Goal: Use online tool/utility: Utilize a website feature to perform a specific function

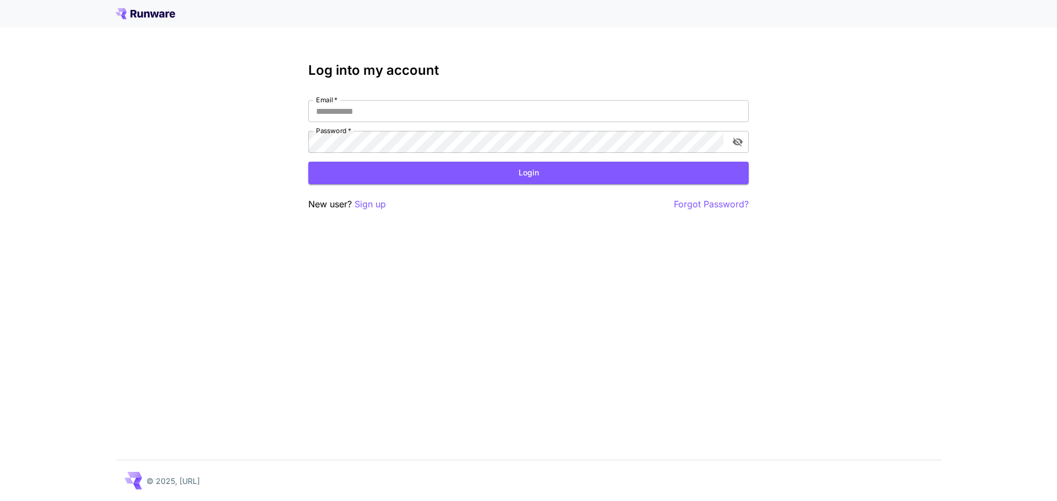
type input "**********"
drag, startPoint x: 458, startPoint y: 253, endPoint x: 468, endPoint y: 128, distance: 125.3
click at [456, 252] on div "**********" at bounding box center [528, 250] width 1057 height 501
click at [513, 173] on button "Login" at bounding box center [528, 173] width 440 height 23
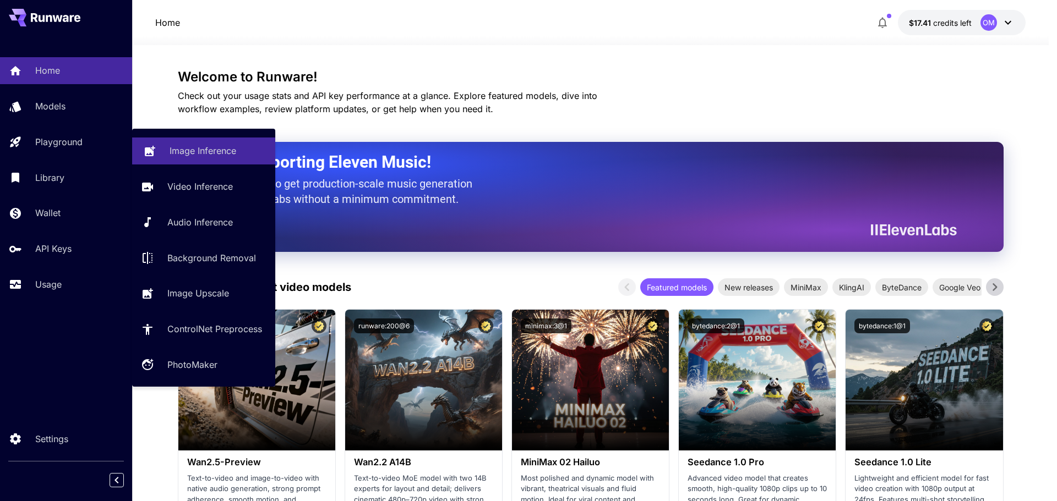
click at [206, 155] on p "Image Inference" at bounding box center [203, 150] width 67 height 13
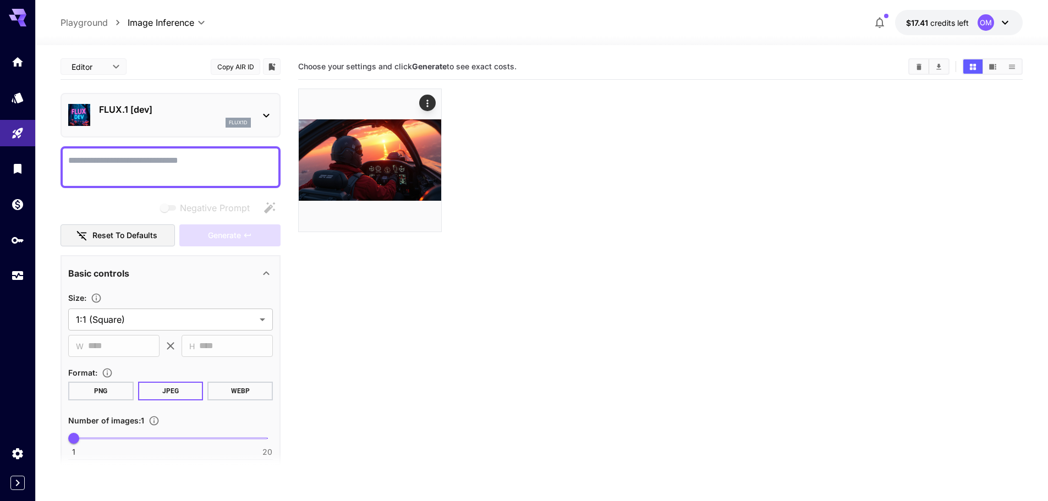
click at [203, 117] on div "FLUX.1 [dev] flux1d" at bounding box center [175, 115] width 152 height 25
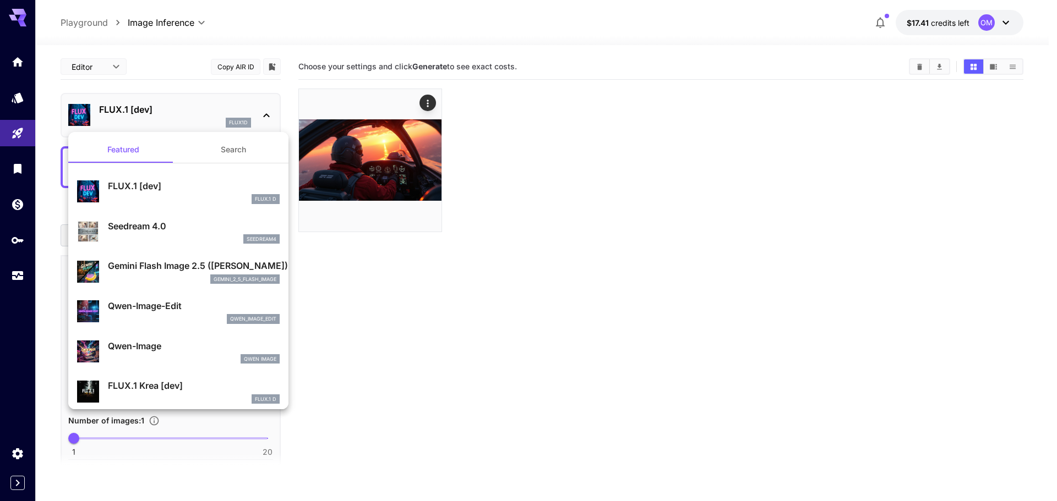
click at [581, 420] on div at bounding box center [528, 250] width 1057 height 501
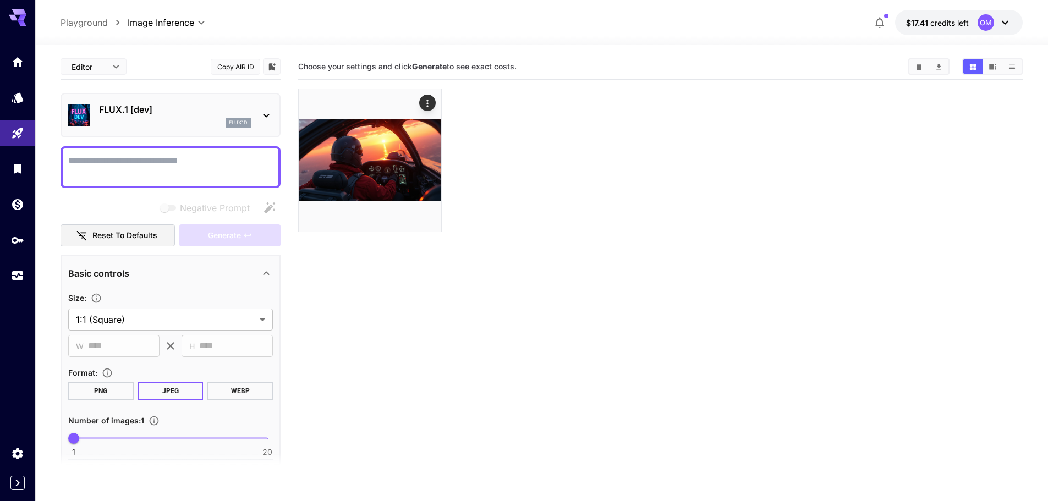
click at [138, 165] on textarea "Negative Prompt" at bounding box center [170, 167] width 205 height 26
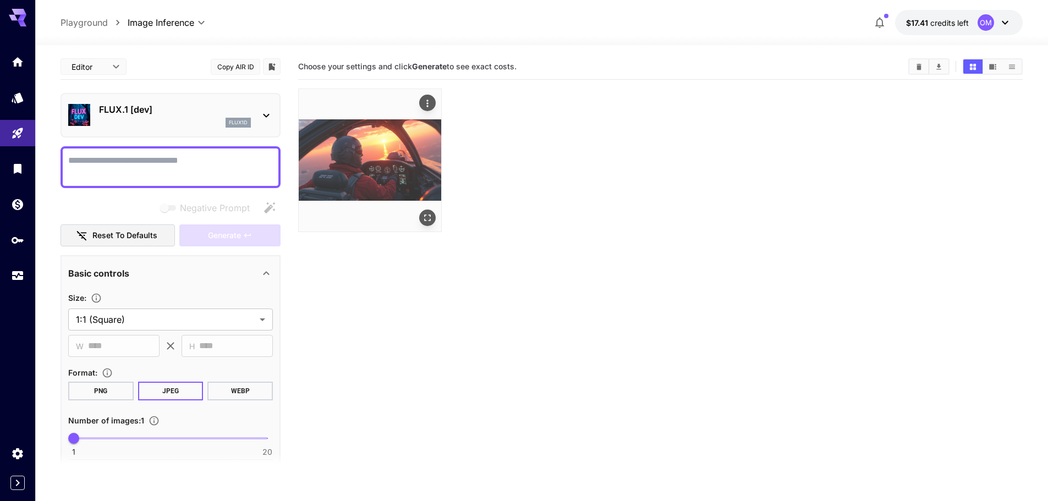
click at [397, 157] on img at bounding box center [370, 160] width 143 height 143
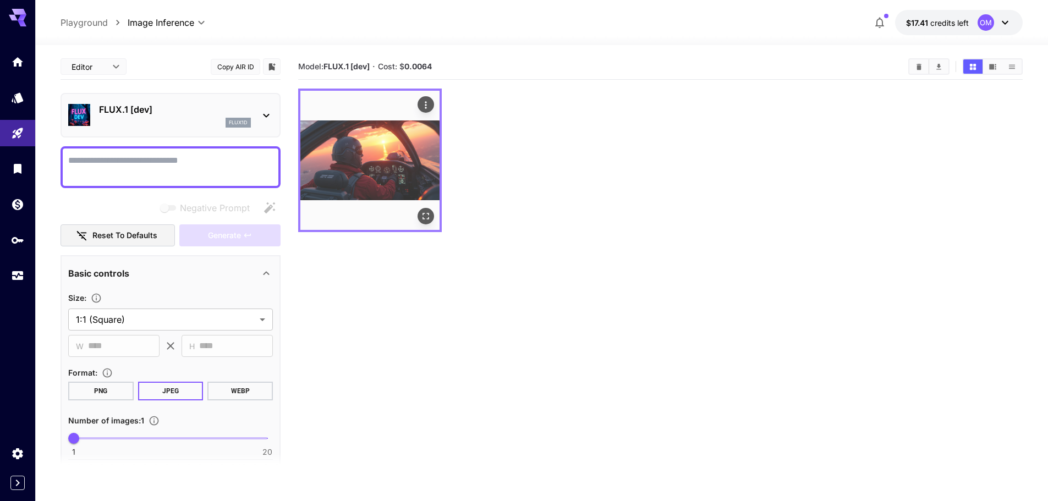
click at [427, 106] on icon "Actions" at bounding box center [425, 105] width 11 height 11
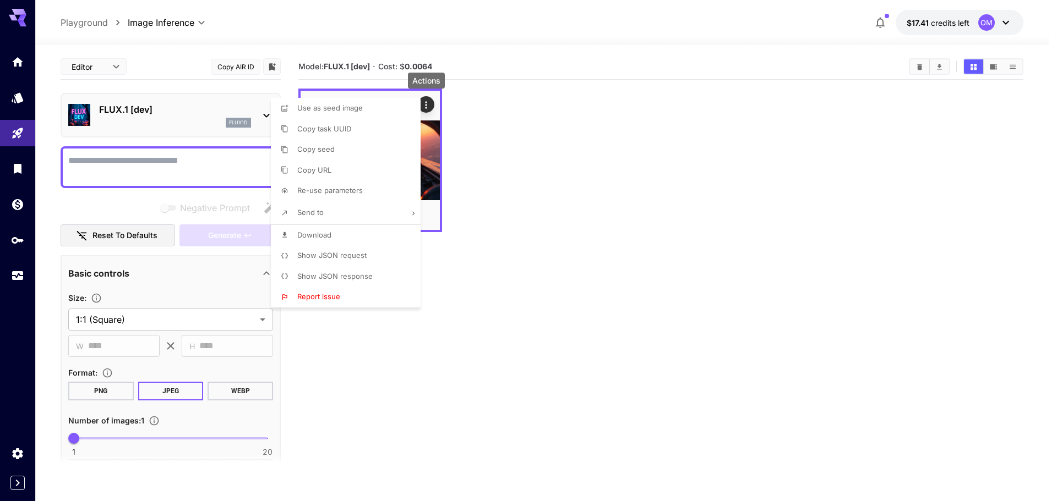
click at [697, 217] on div at bounding box center [528, 250] width 1057 height 501
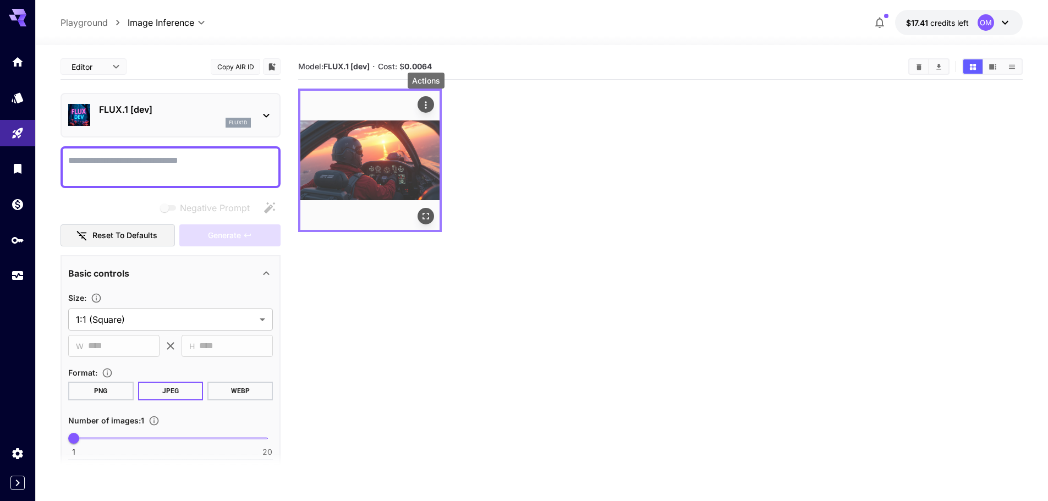
click at [430, 105] on icon "Actions" at bounding box center [425, 105] width 11 height 11
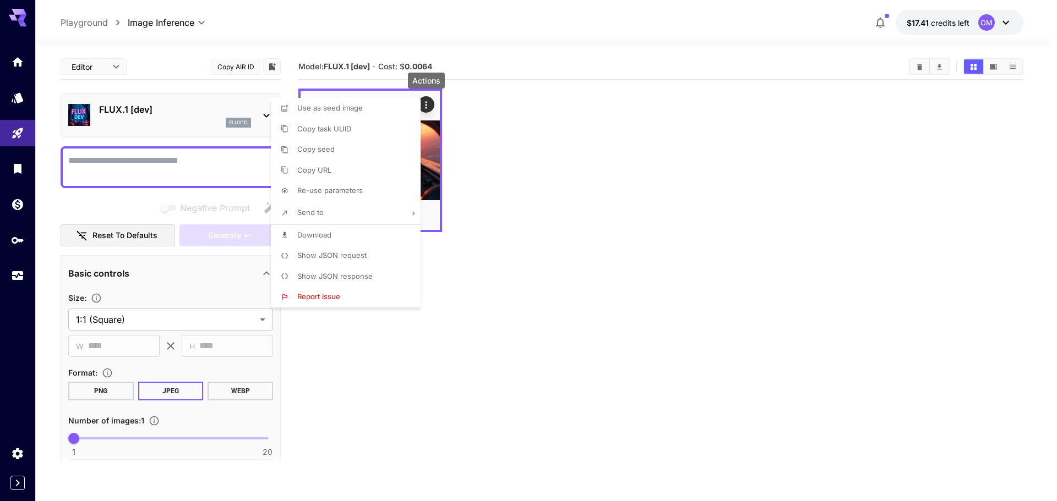
drag, startPoint x: 724, startPoint y: 295, endPoint x: 720, endPoint y: 302, distance: 8.1
click at [724, 295] on div at bounding box center [528, 250] width 1057 height 501
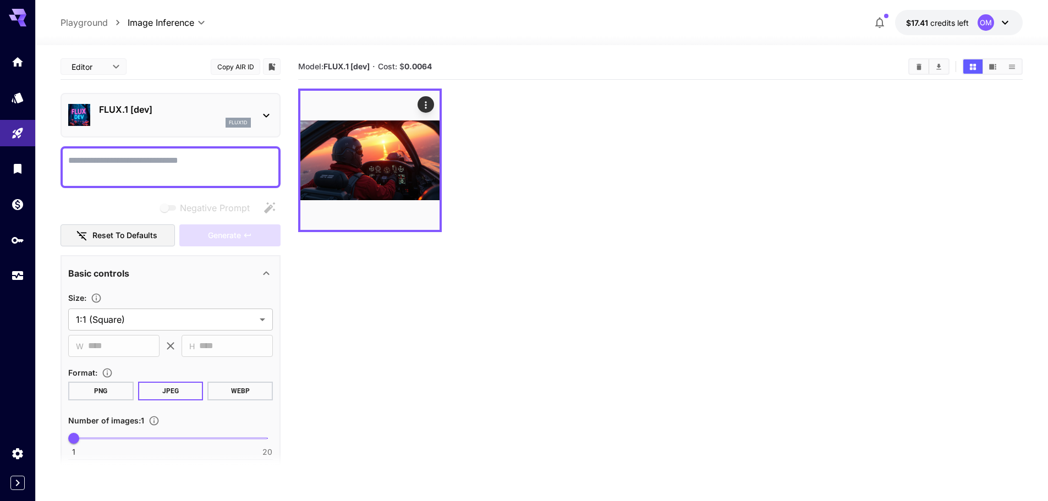
click at [179, 107] on p "FLUX.1 [dev]" at bounding box center [175, 109] width 152 height 13
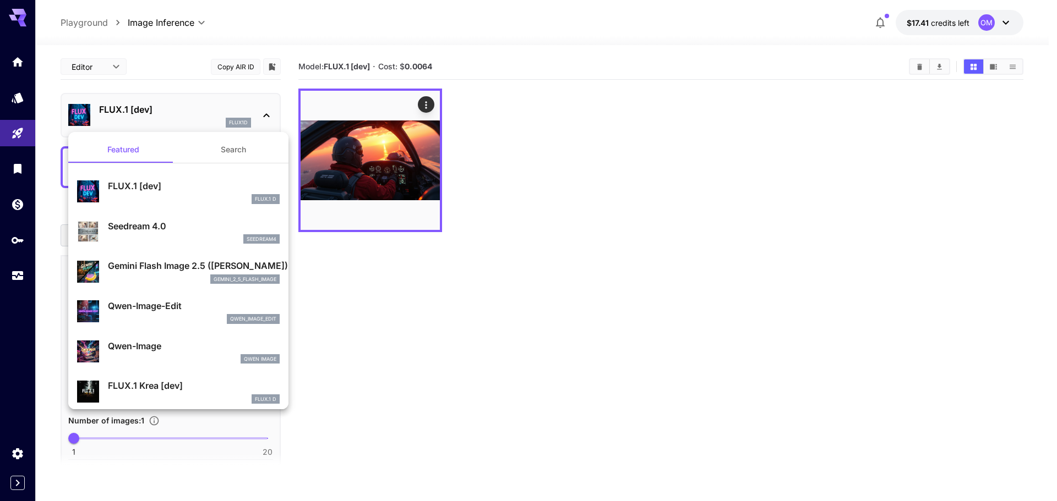
click at [221, 156] on button "Search" at bounding box center [233, 149] width 110 height 26
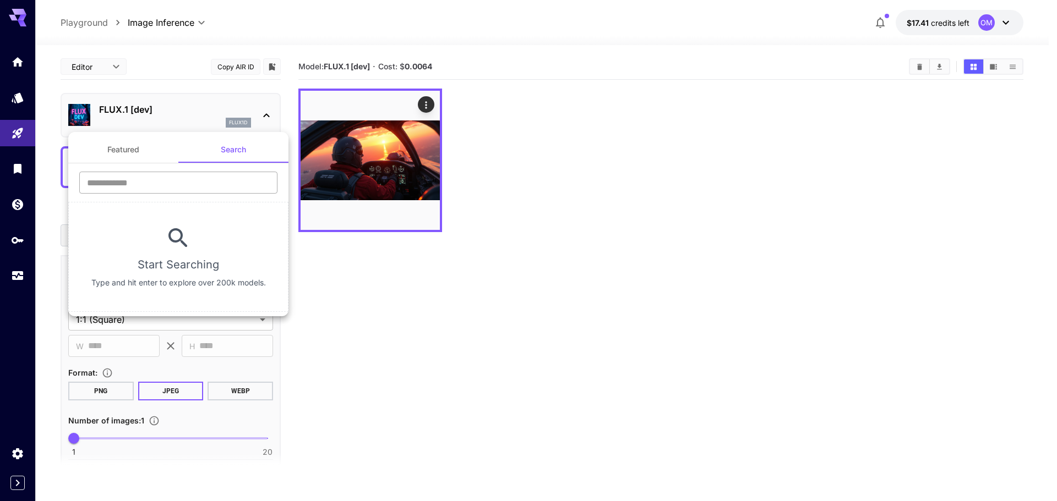
click at [163, 179] on input "text" at bounding box center [178, 183] width 198 height 22
type input "******"
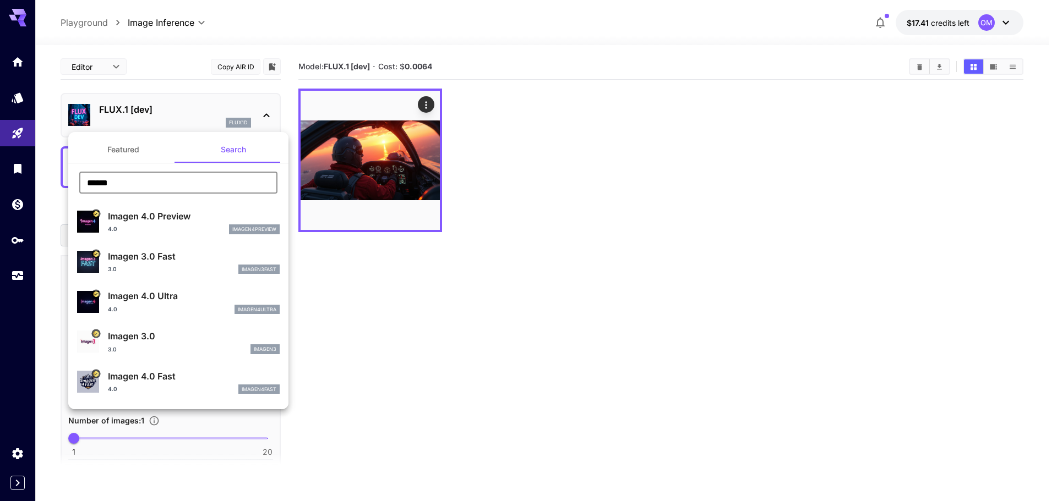
click at [163, 305] on div "4.0 imagen4ultra" at bounding box center [194, 310] width 172 height 10
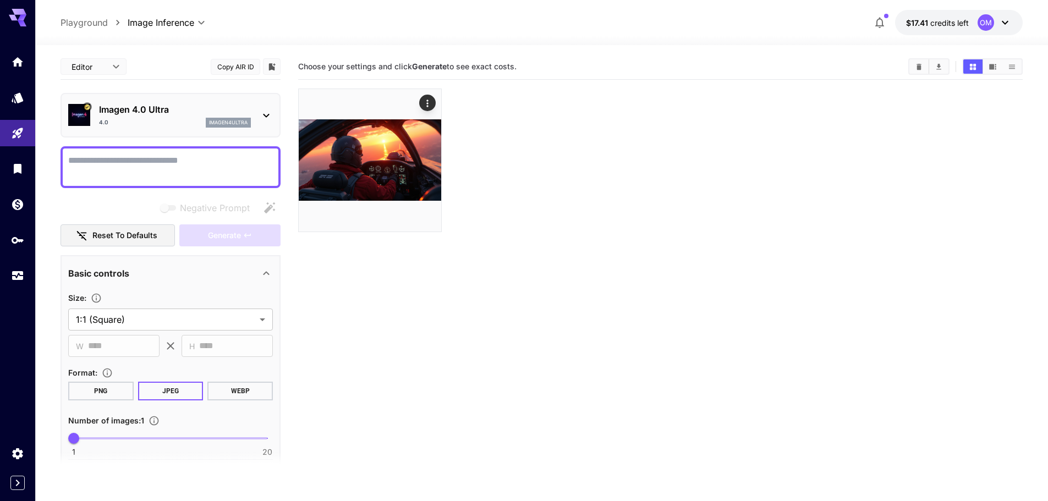
click at [176, 171] on textarea "Negative Prompt" at bounding box center [170, 167] width 205 height 26
click at [269, 207] on icon "button" at bounding box center [269, 207] width 11 height 11
type textarea "**********"
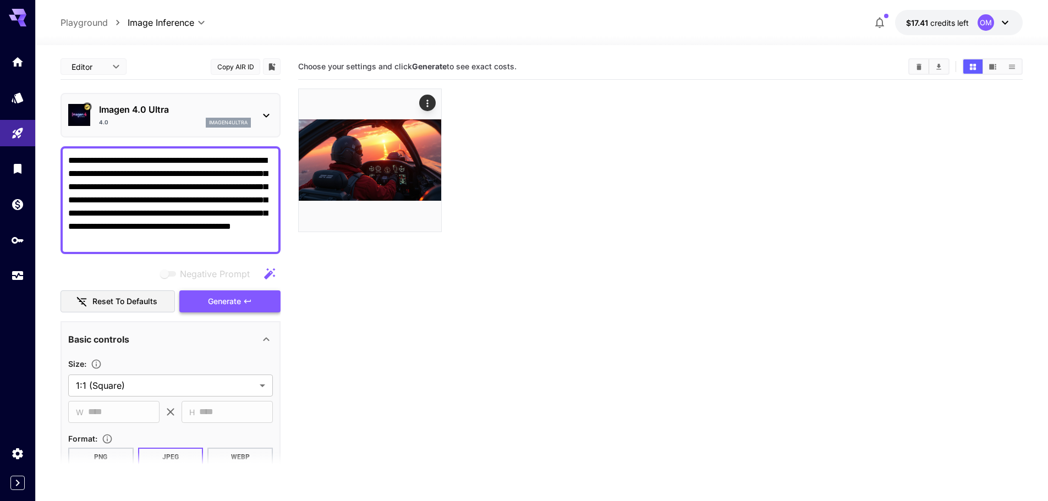
click at [236, 305] on span "Generate" at bounding box center [224, 302] width 33 height 14
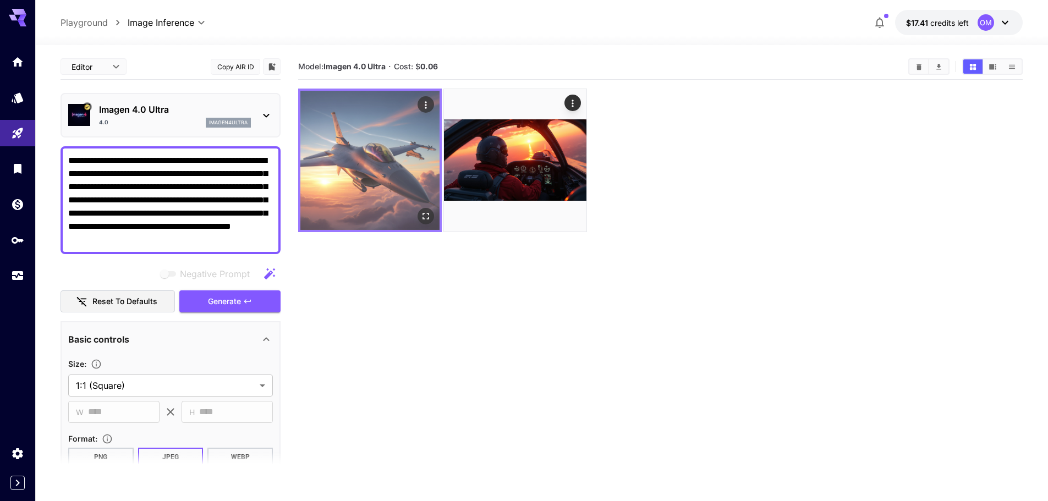
click at [395, 157] on img at bounding box center [370, 160] width 139 height 139
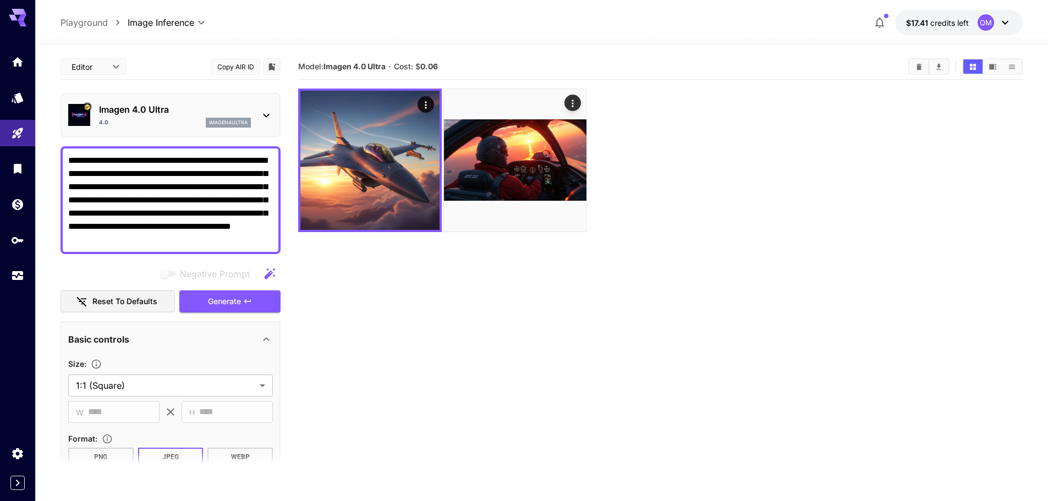
drag, startPoint x: 68, startPoint y: 160, endPoint x: 353, endPoint y: 305, distance: 319.2
click at [353, 305] on main "**********" at bounding box center [542, 309] width 963 height 510
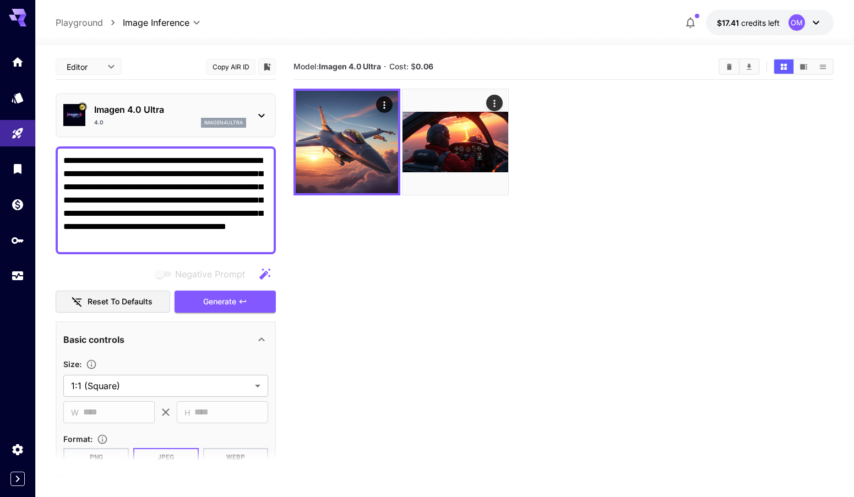
drag, startPoint x: 403, startPoint y: 275, endPoint x: 378, endPoint y: 275, distance: 24.8
click at [403, 275] on section "Model: Imagen 4.0 Ultra · Cost: $ 0.06" at bounding box center [563, 302] width 540 height 497
drag, startPoint x: 63, startPoint y: 162, endPoint x: 321, endPoint y: 338, distance: 312.5
click at [342, 353] on main "**********" at bounding box center [445, 307] width 778 height 506
click at [146, 117] on div "Imagen 4.0 Ultra 4.0 imagen4ultra" at bounding box center [170, 115] width 152 height 25
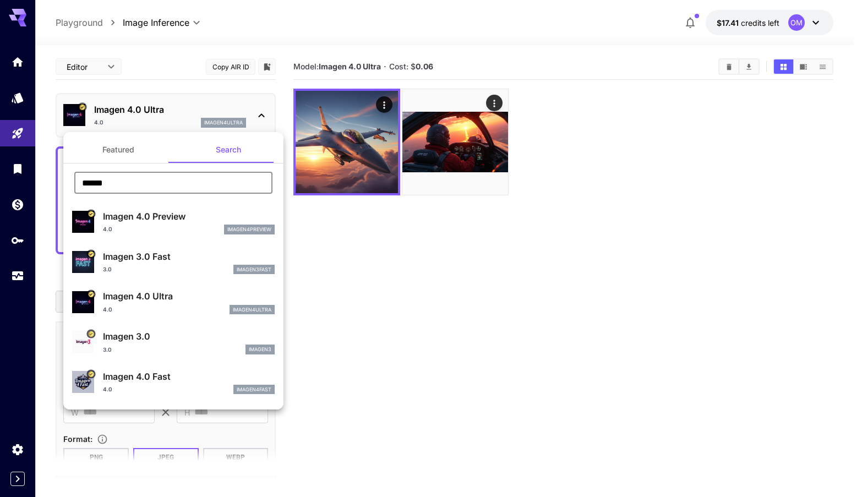
drag, startPoint x: 111, startPoint y: 182, endPoint x: 28, endPoint y: 171, distance: 83.2
click at [30, 172] on div "Featured Search ****** ​ Imagen 4.0 Preview 4.0 imagen4preview Imagen 3.0 Fast …" at bounding box center [110, 165] width 220 height 330
click at [120, 149] on button "Featured" at bounding box center [118, 149] width 110 height 26
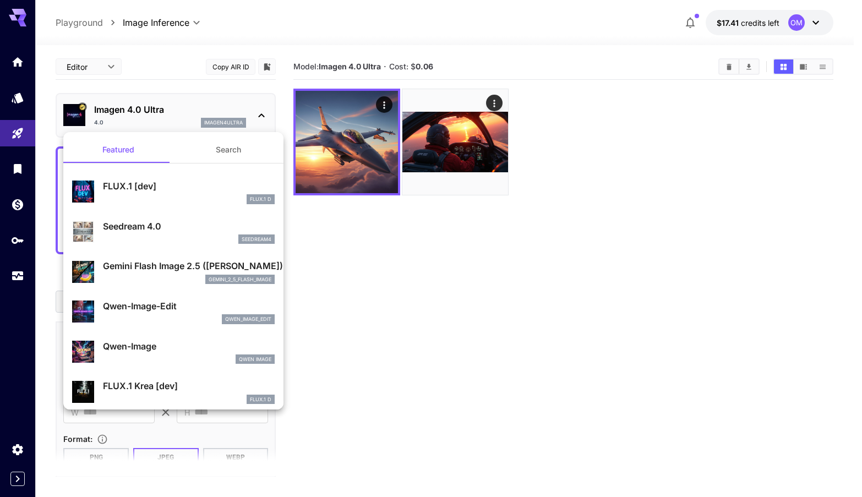
click at [142, 191] on p "FLUX.1 [dev]" at bounding box center [189, 185] width 172 height 13
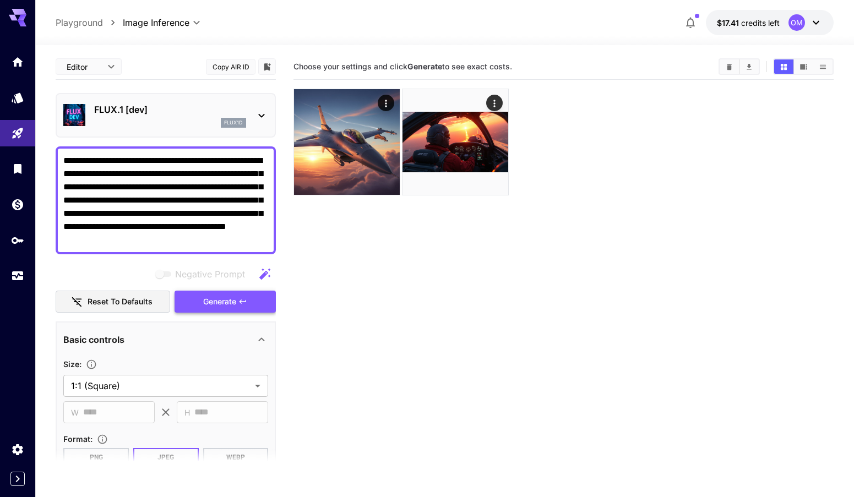
click at [218, 303] on span "Generate" at bounding box center [219, 302] width 33 height 14
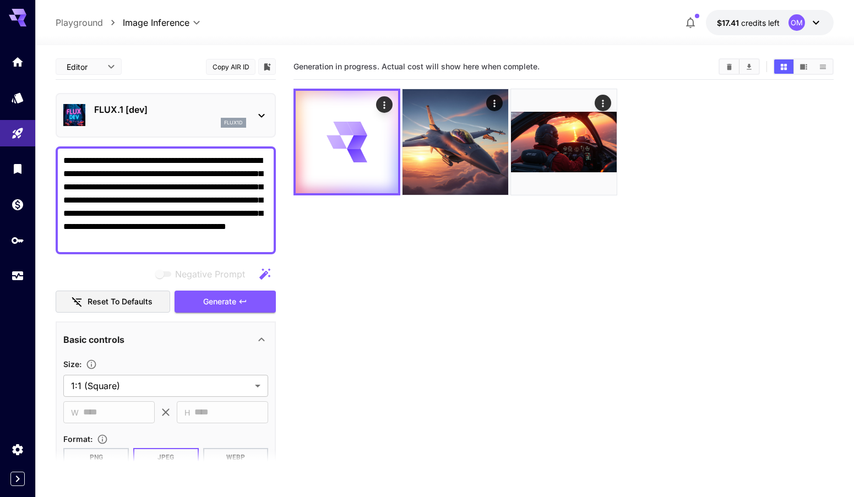
click at [209, 116] on div "FLUX.1 [dev] flux1d" at bounding box center [170, 115] width 152 height 25
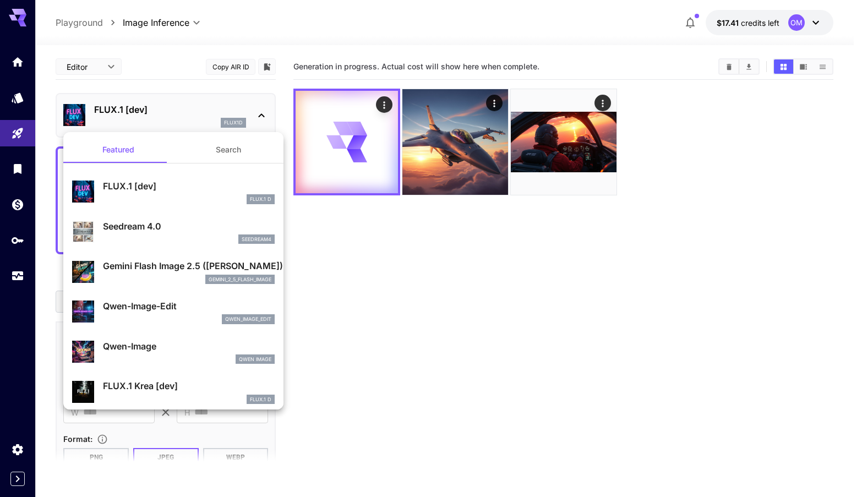
click at [139, 223] on p "Seedream 4.0" at bounding box center [189, 226] width 172 height 13
type input "**********"
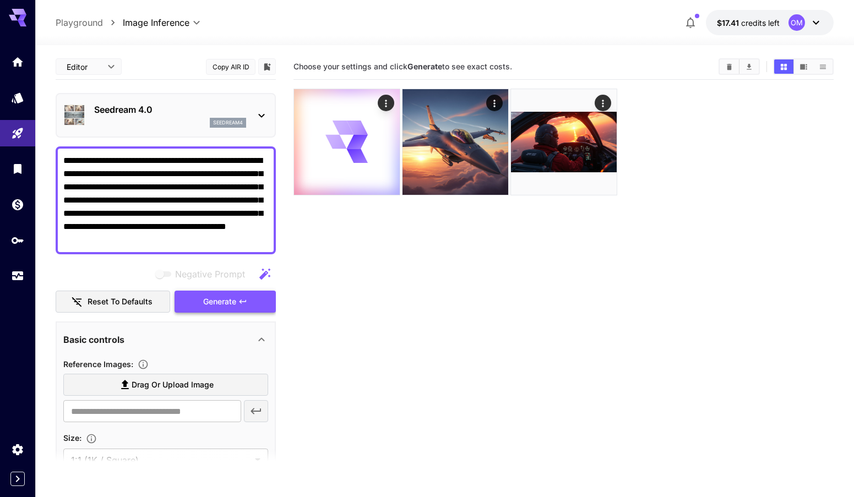
click at [214, 304] on span "Generate" at bounding box center [219, 302] width 33 height 14
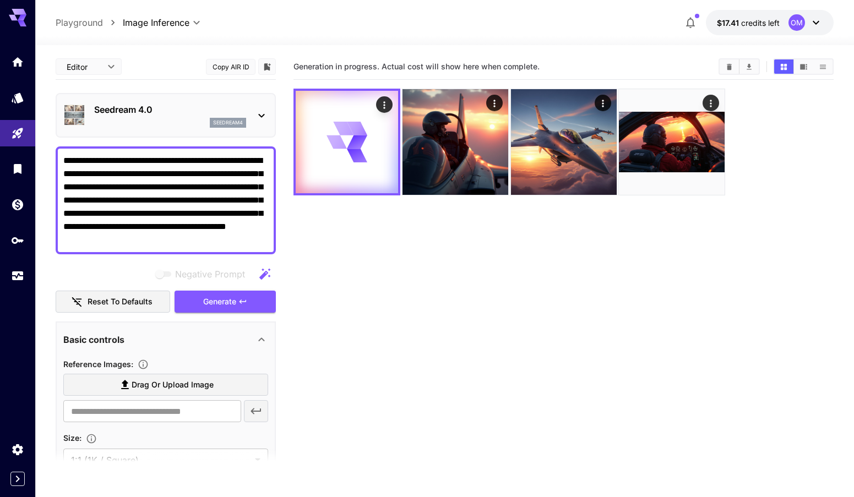
click at [174, 102] on div "Seedream 4.0 seedream4" at bounding box center [165, 116] width 205 height 34
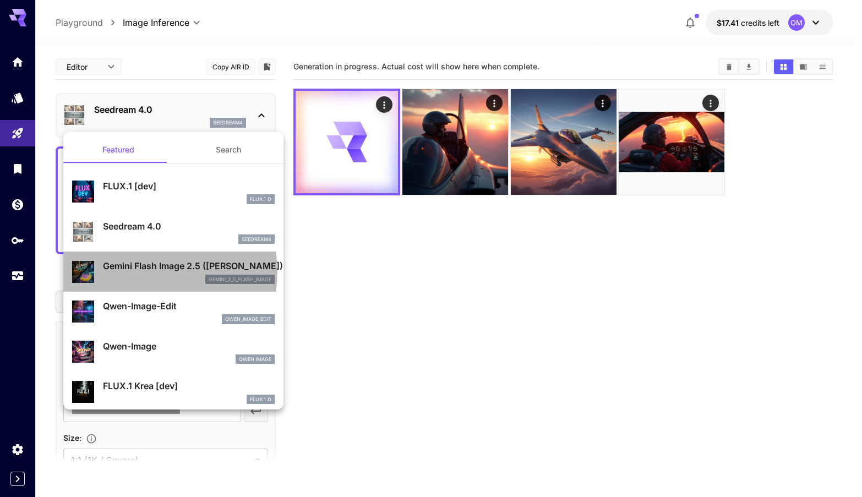
click at [150, 272] on p "Gemini Flash Image 2.5 ([PERSON_NAME])" at bounding box center [189, 265] width 172 height 13
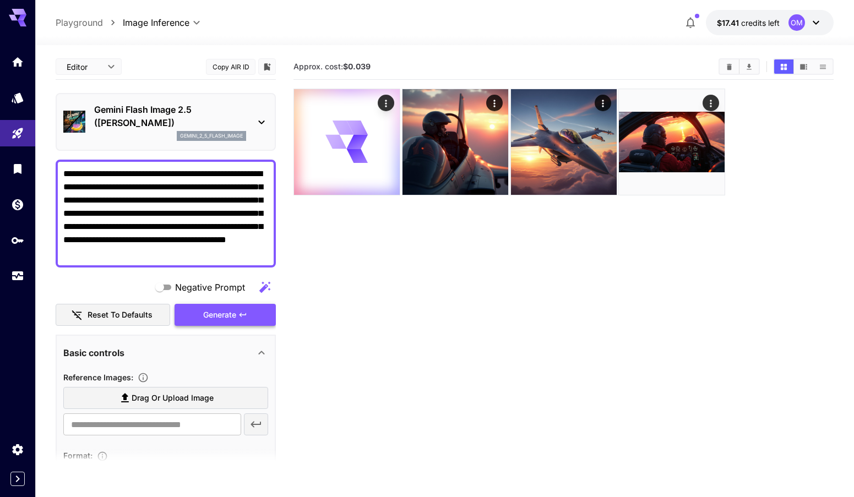
click at [218, 315] on span "Generate" at bounding box center [219, 315] width 33 height 14
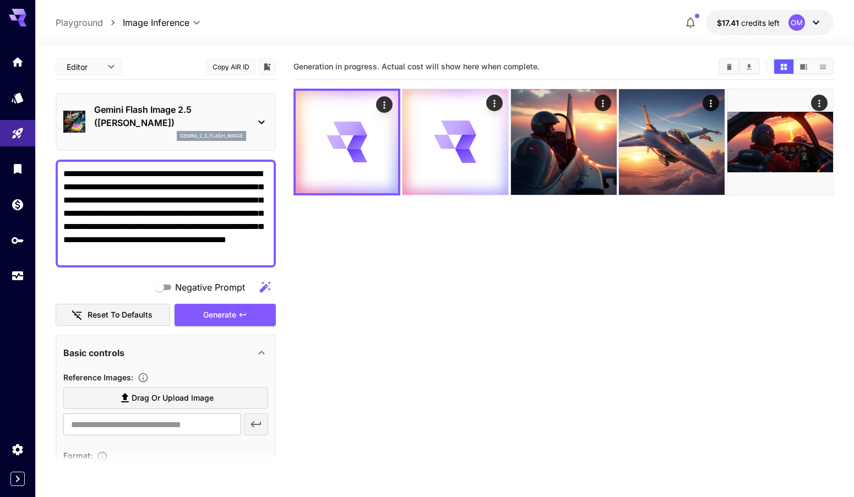
click at [154, 125] on p "Gemini Flash Image 2.5 ([PERSON_NAME])" at bounding box center [170, 116] width 152 height 26
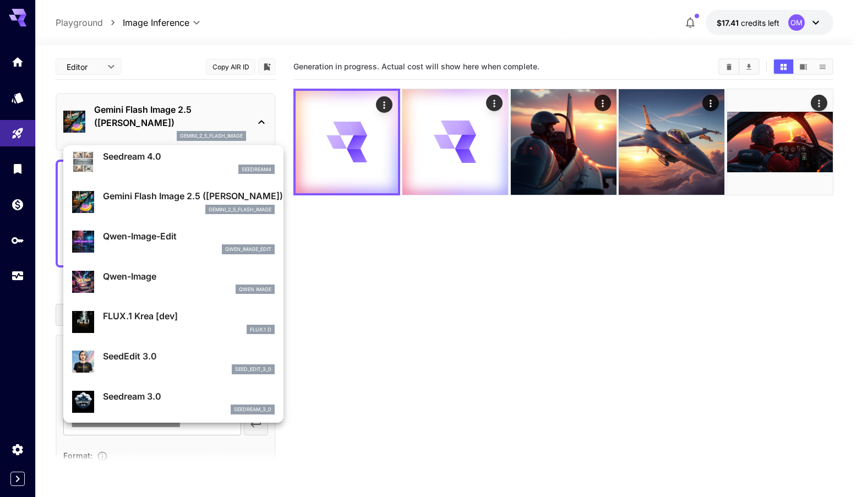
scroll to position [110, 0]
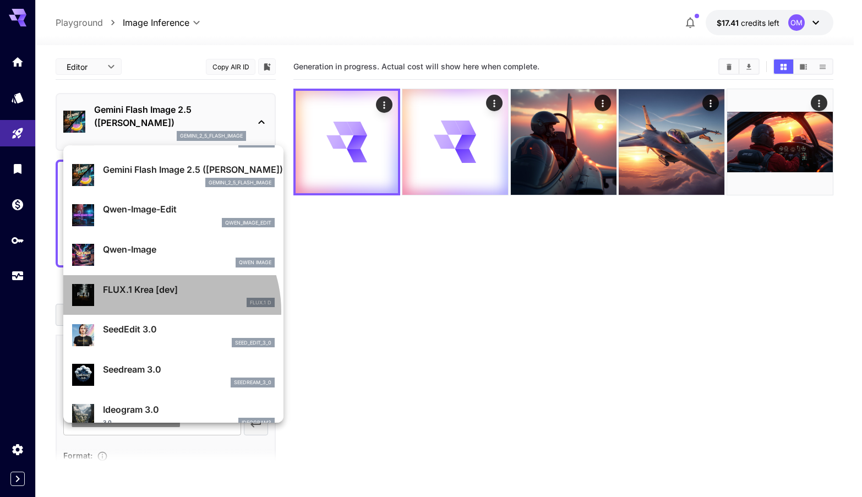
click at [151, 312] on div "FLUX.1 Krea [dev] FLUX.1 D" at bounding box center [173, 295] width 203 height 34
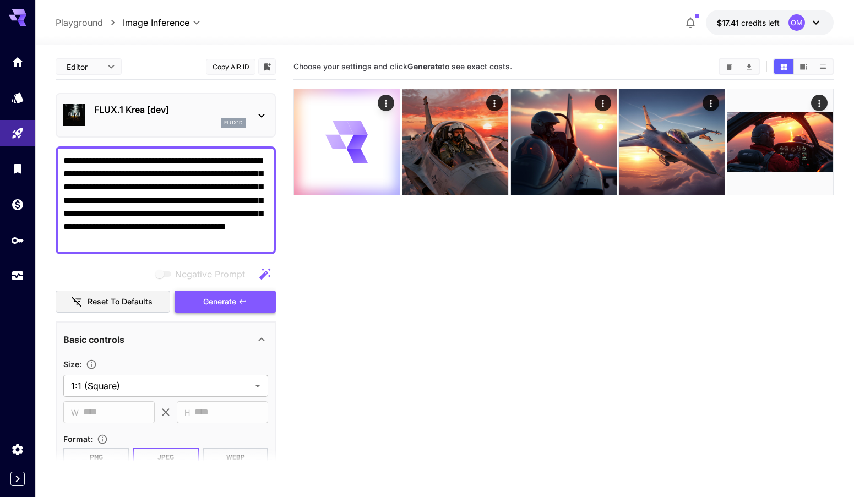
click at [221, 303] on span "Generate" at bounding box center [219, 302] width 33 height 14
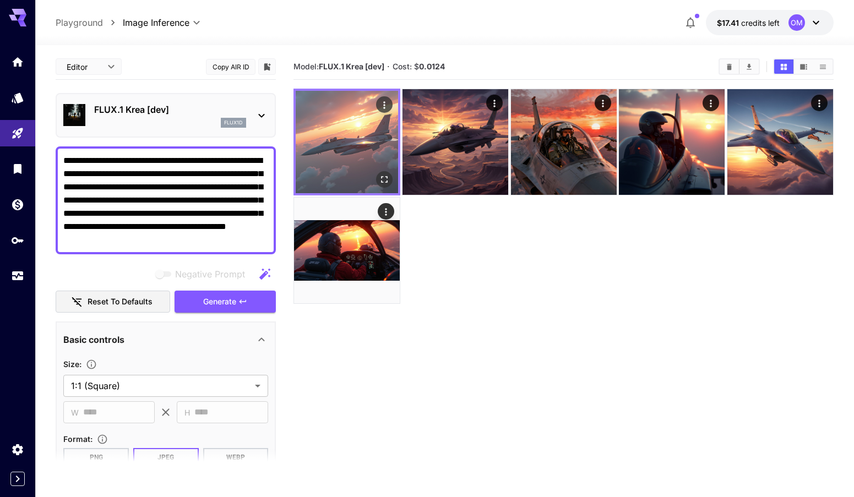
click at [336, 136] on img at bounding box center [347, 142] width 102 height 102
click at [379, 178] on icon "Open in fullscreen" at bounding box center [384, 179] width 11 height 11
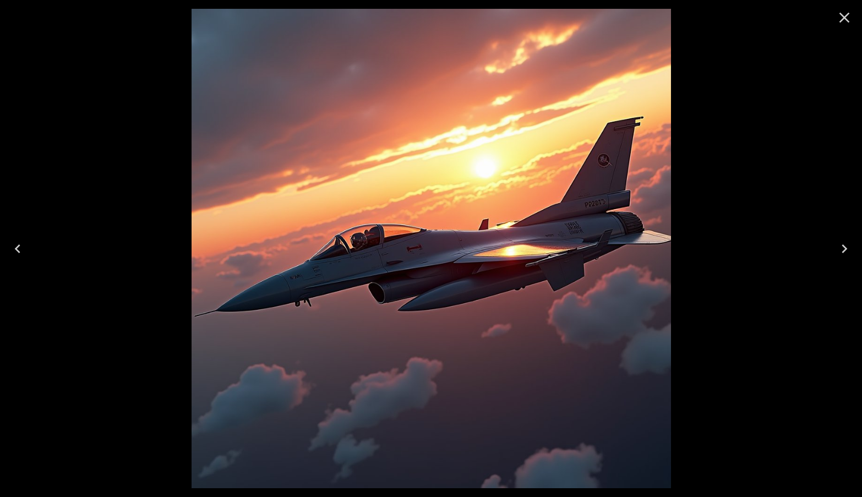
click at [848, 249] on icon "Next" at bounding box center [844, 249] width 18 height 18
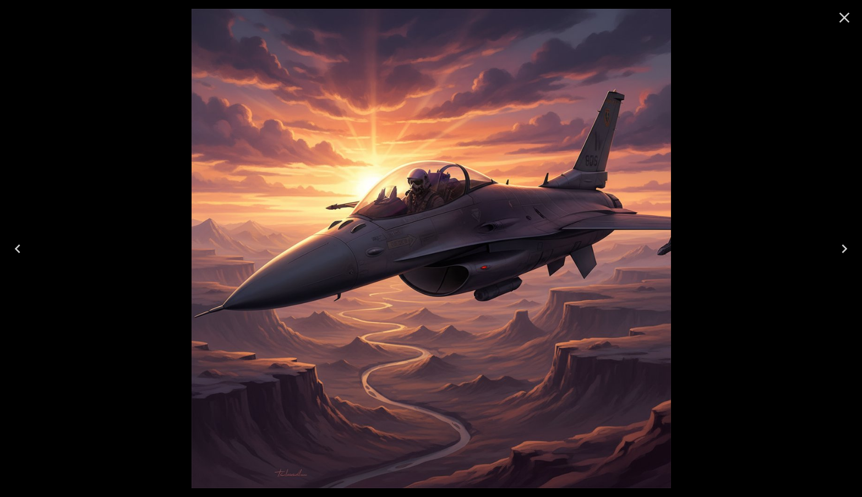
click at [848, 248] on icon "Next" at bounding box center [844, 249] width 18 height 18
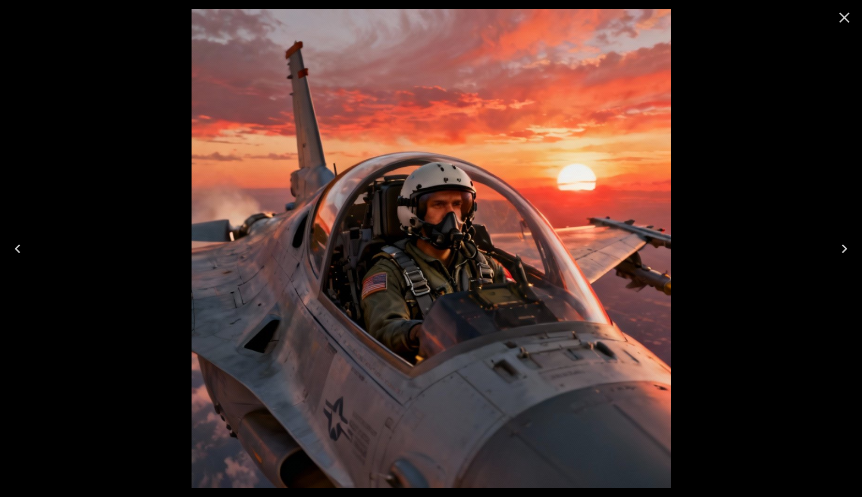
click at [848, 248] on icon "Next" at bounding box center [844, 249] width 18 height 18
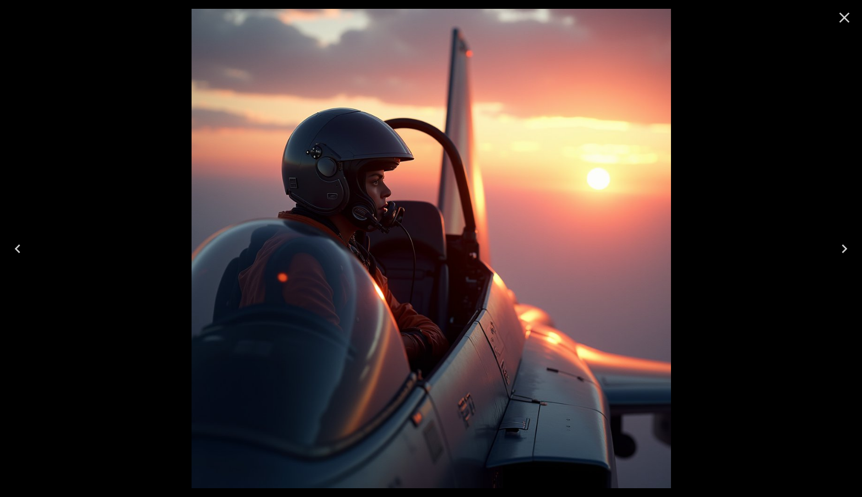
click at [846, 248] on icon "Next" at bounding box center [845, 248] width 6 height 9
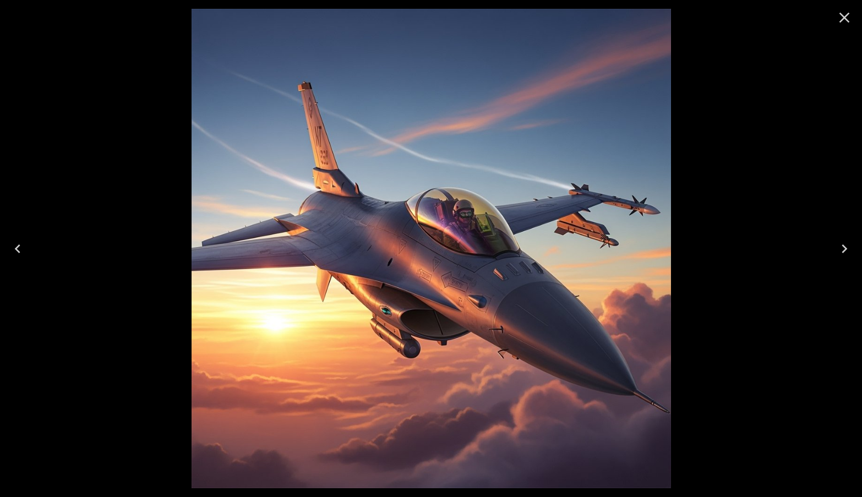
click at [845, 248] on icon "Next" at bounding box center [845, 248] width 6 height 9
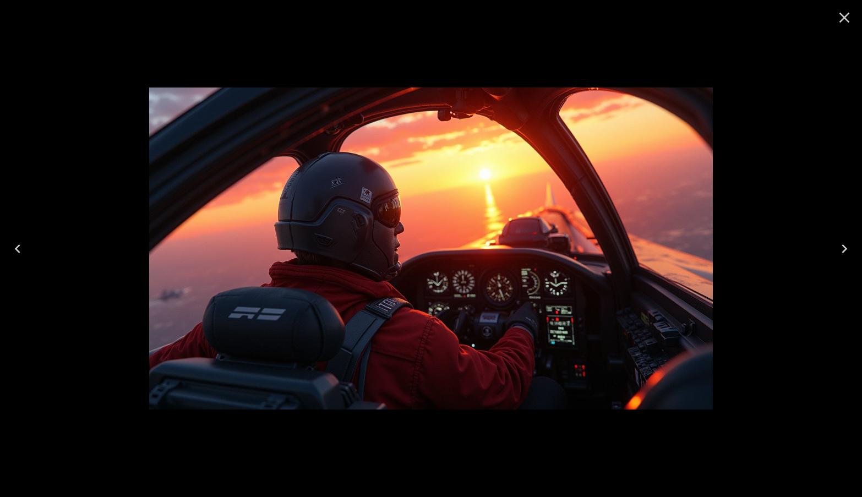
click at [838, 15] on icon "Close" at bounding box center [844, 18] width 18 height 18
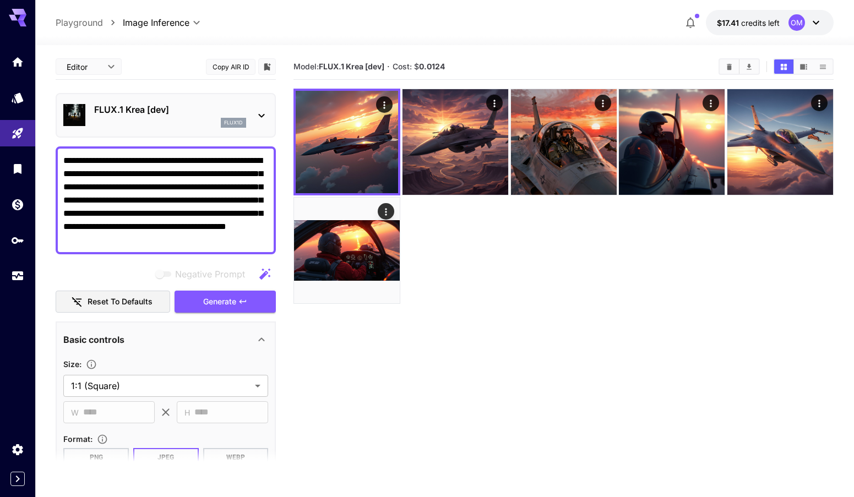
click at [181, 122] on div "flux1d" at bounding box center [170, 123] width 152 height 10
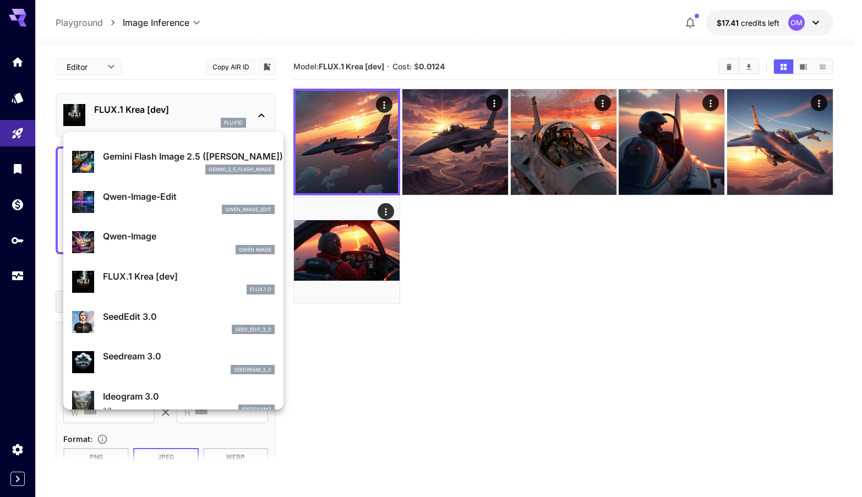
scroll to position [165, 0]
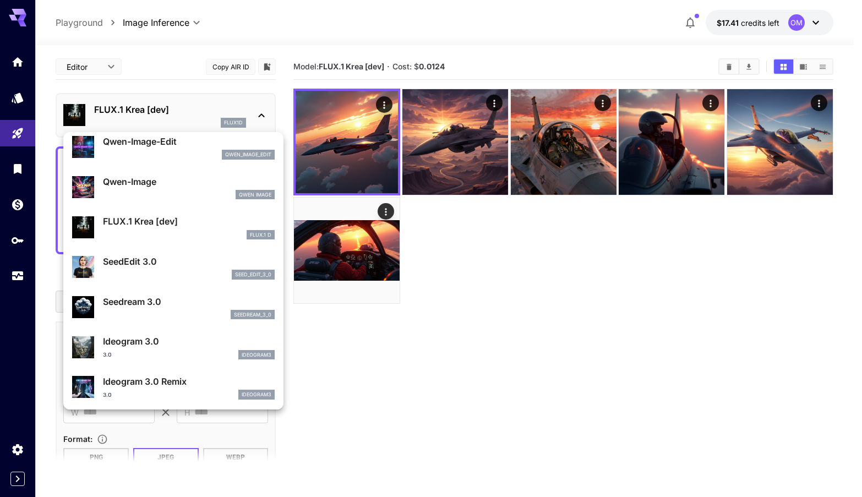
click at [149, 309] on div "Seedream 3.0 seedream_3_0" at bounding box center [189, 307] width 172 height 25
type input "***"
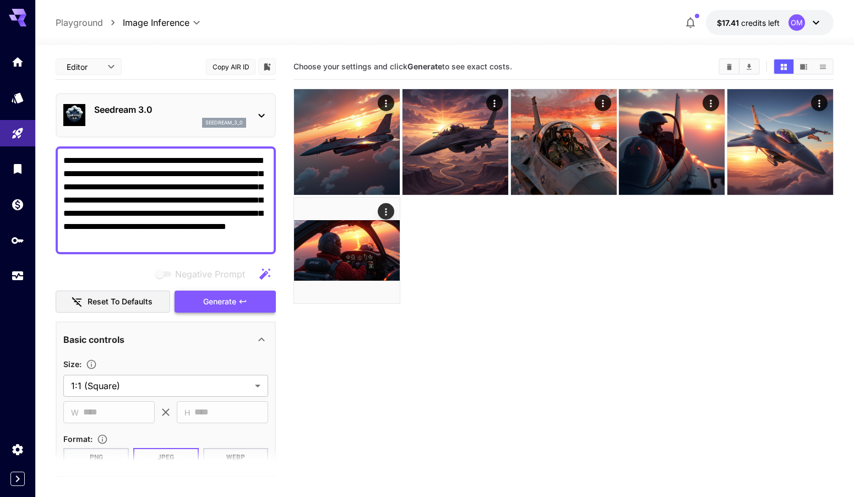
click at [231, 303] on span "Generate" at bounding box center [219, 302] width 33 height 14
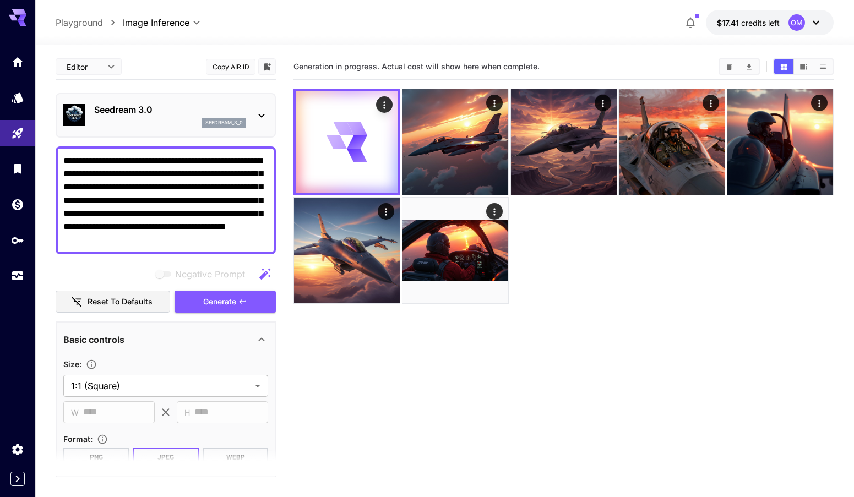
click at [212, 117] on div "Seedream 3.0 seedream_3_0" at bounding box center [170, 115] width 152 height 25
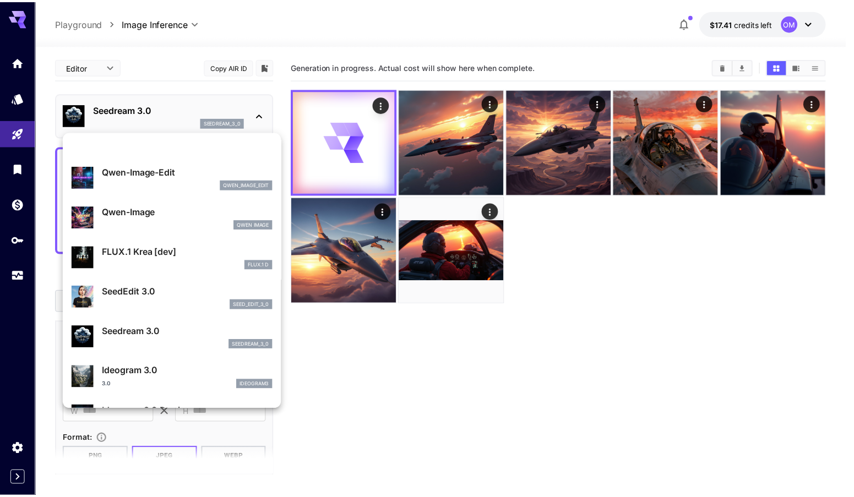
scroll to position [165, 0]
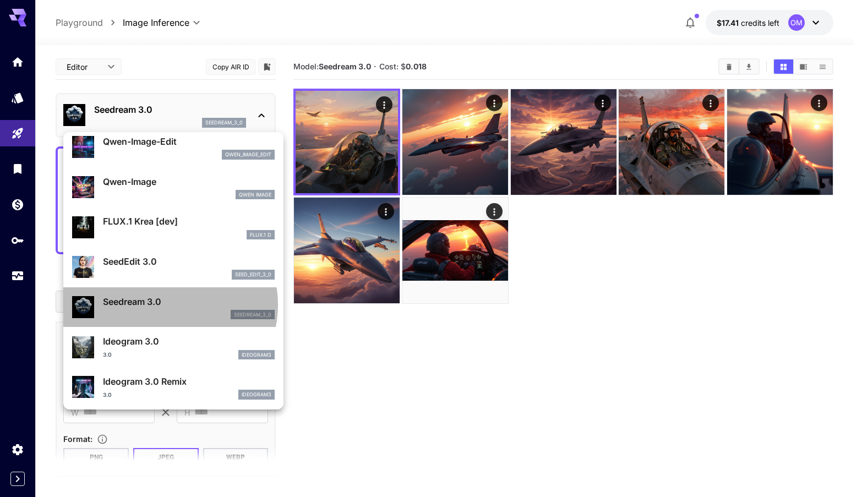
click at [168, 305] on p "Seedream 3.0" at bounding box center [189, 301] width 172 height 13
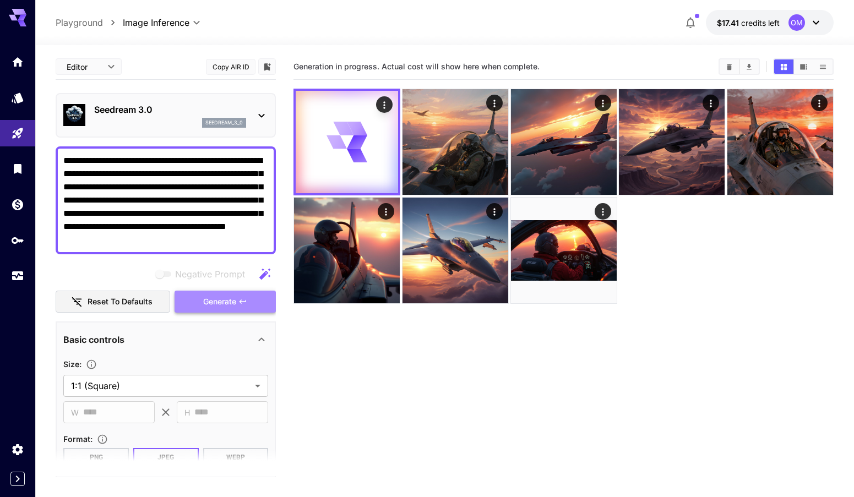
click at [224, 302] on span "Generate" at bounding box center [219, 302] width 33 height 14
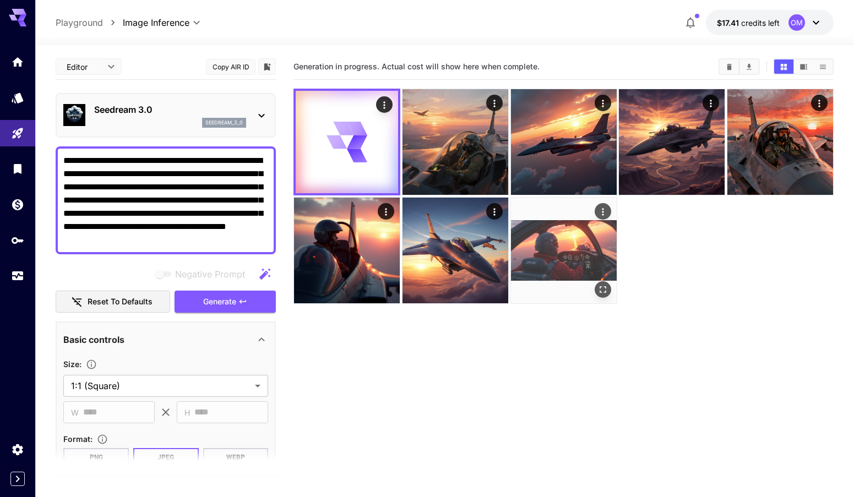
click at [589, 235] on img at bounding box center [564, 251] width 106 height 106
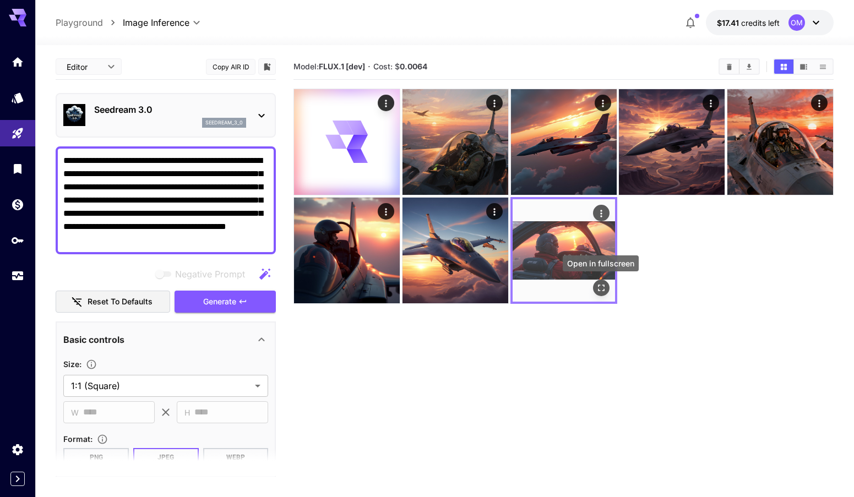
click at [599, 285] on icon "Open in fullscreen" at bounding box center [600, 288] width 7 height 7
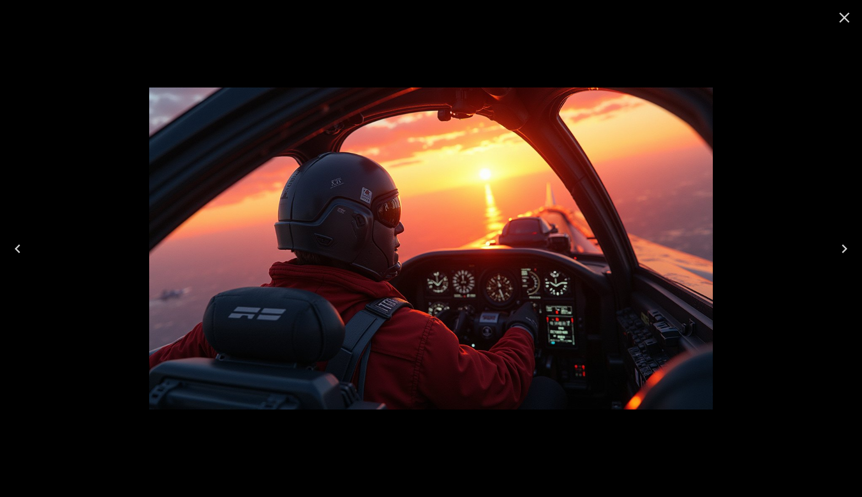
click at [17, 247] on icon "Previous" at bounding box center [18, 248] width 6 height 9
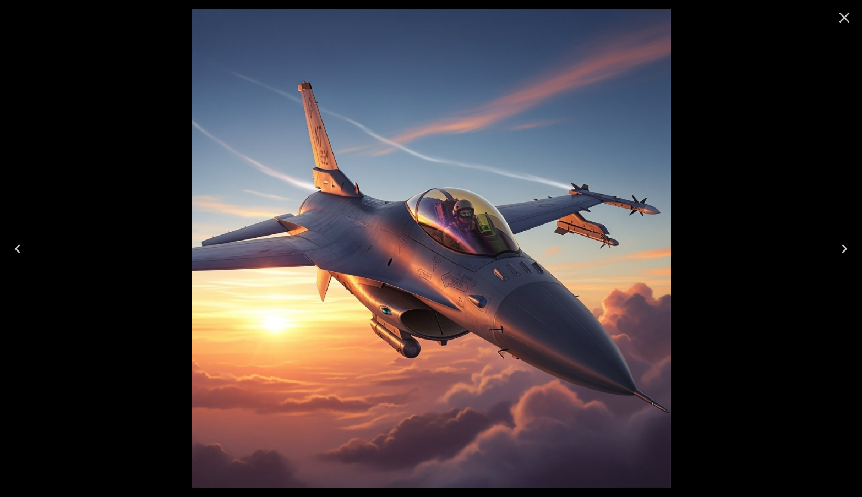
click at [19, 245] on icon "Previous" at bounding box center [18, 249] width 18 height 18
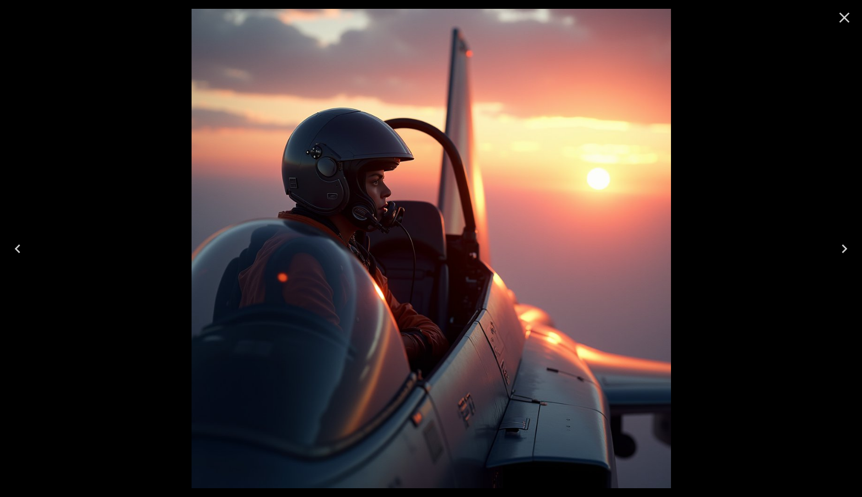
click at [19, 245] on icon "Previous" at bounding box center [18, 248] width 6 height 9
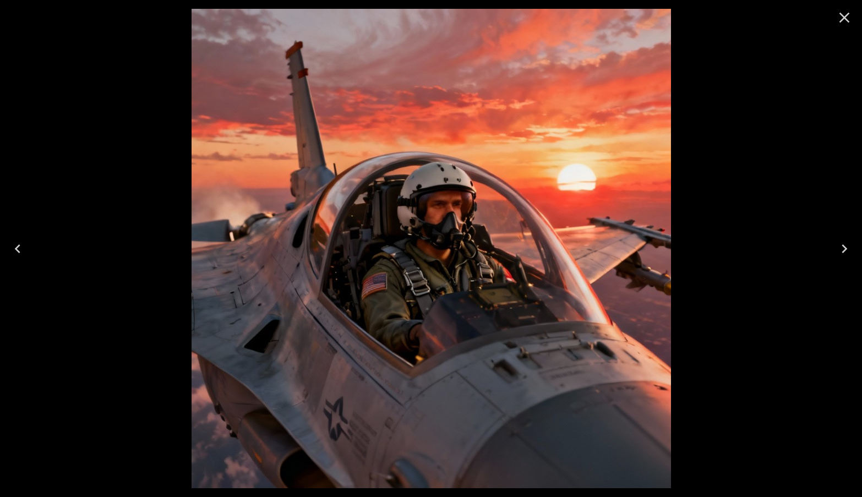
click at [19, 245] on icon "Previous" at bounding box center [18, 248] width 6 height 9
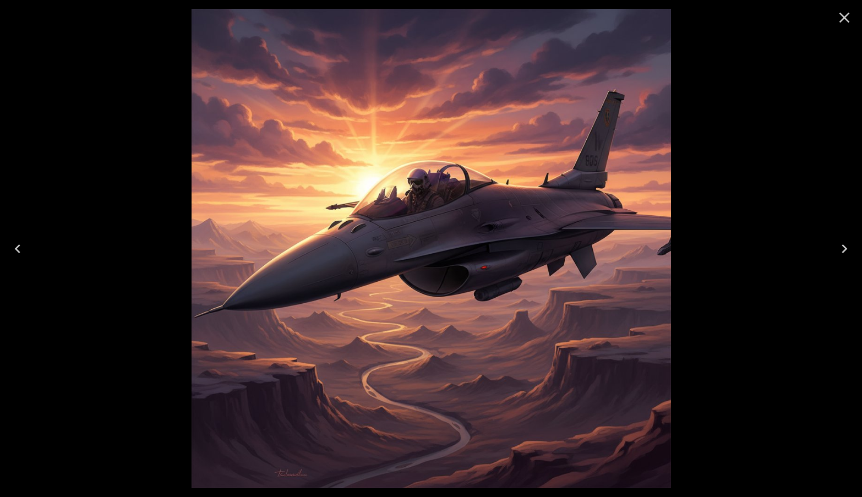
click at [19, 245] on icon "Previous" at bounding box center [18, 248] width 6 height 9
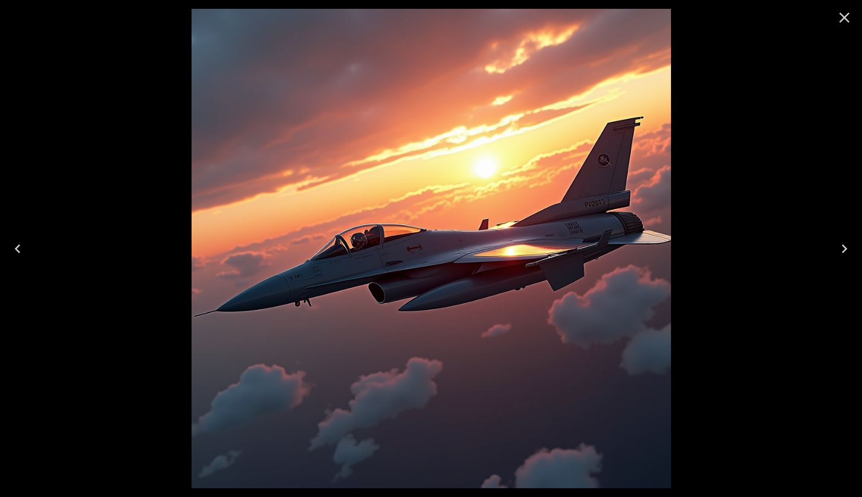
click at [19, 245] on icon "Previous" at bounding box center [18, 248] width 6 height 9
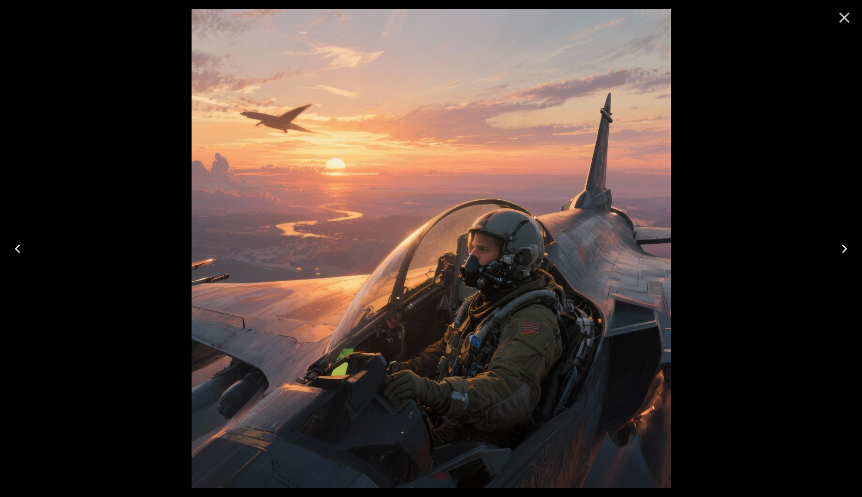
click at [19, 245] on icon "Previous" at bounding box center [18, 248] width 6 height 9
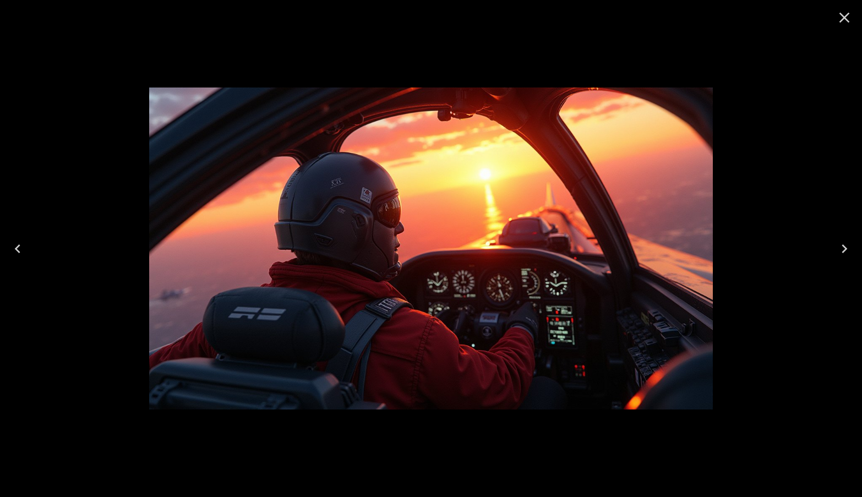
click at [841, 17] on icon "Close" at bounding box center [844, 18] width 18 height 18
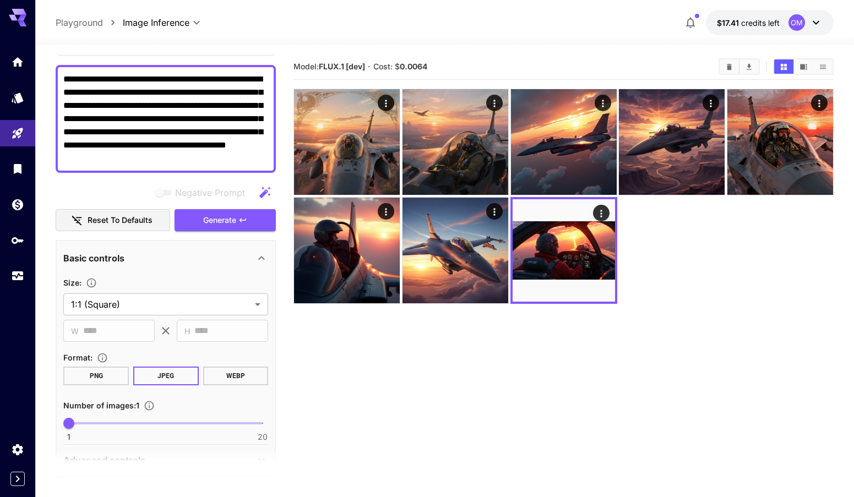
scroll to position [29, 0]
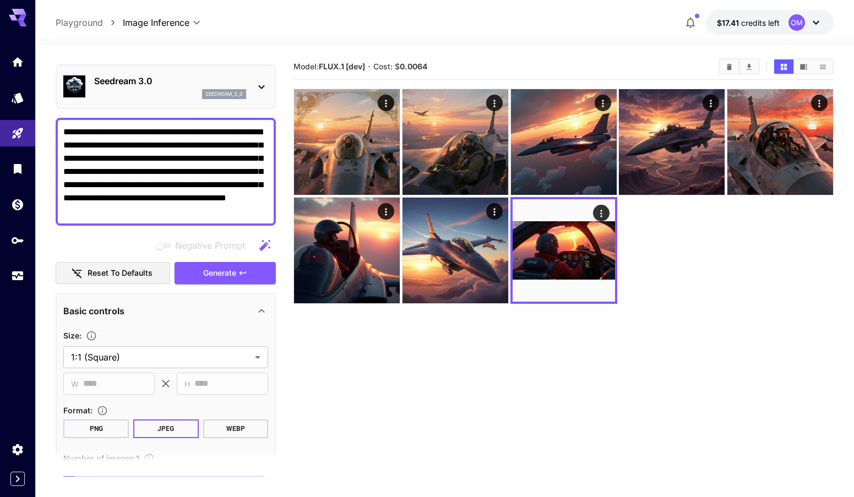
drag, startPoint x: 266, startPoint y: 211, endPoint x: -33, endPoint y: 92, distance: 322.3
click at [0, 92] on html "**********" at bounding box center [427, 292] width 854 height 584
drag, startPoint x: 16, startPoint y: 59, endPoint x: 54, endPoint y: 78, distance: 42.8
click at [16, 59] on icon "Home" at bounding box center [17, 58] width 11 height 9
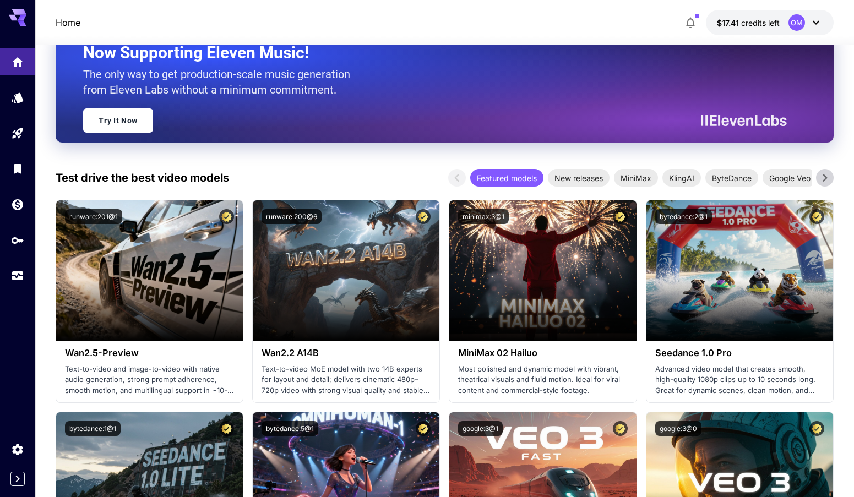
scroll to position [110, 0]
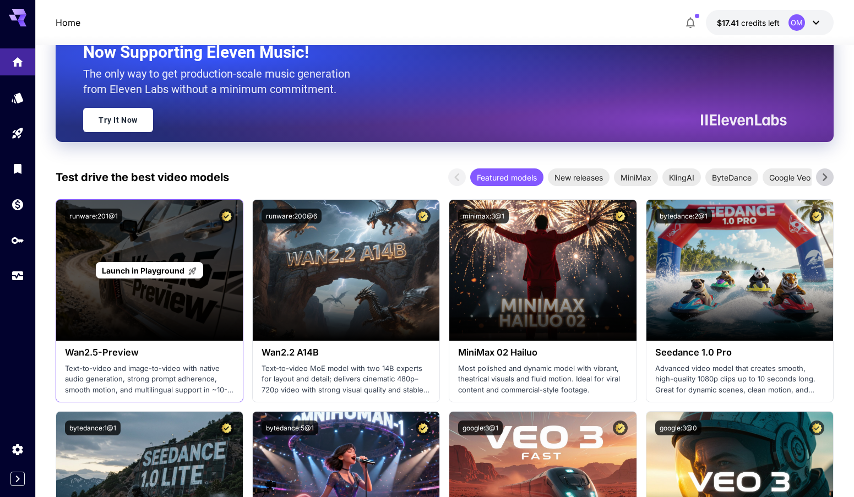
click at [145, 276] on div "Launch in Playground" at bounding box center [149, 270] width 107 height 17
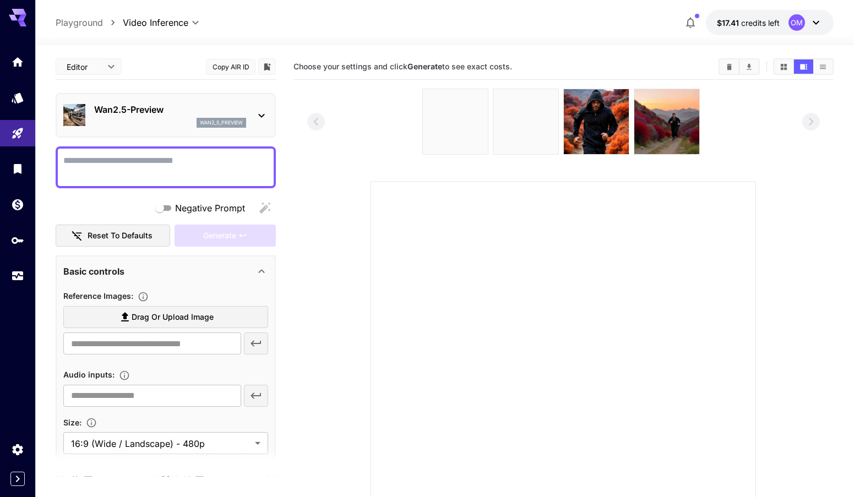
click at [160, 169] on textarea "Negative Prompt" at bounding box center [165, 167] width 205 height 26
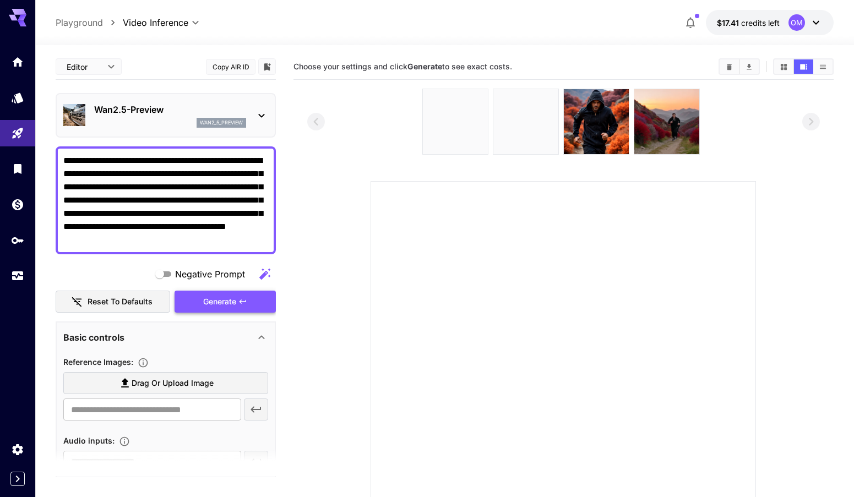
type textarea "**********"
click at [228, 303] on div "Generate" at bounding box center [224, 302] width 101 height 23
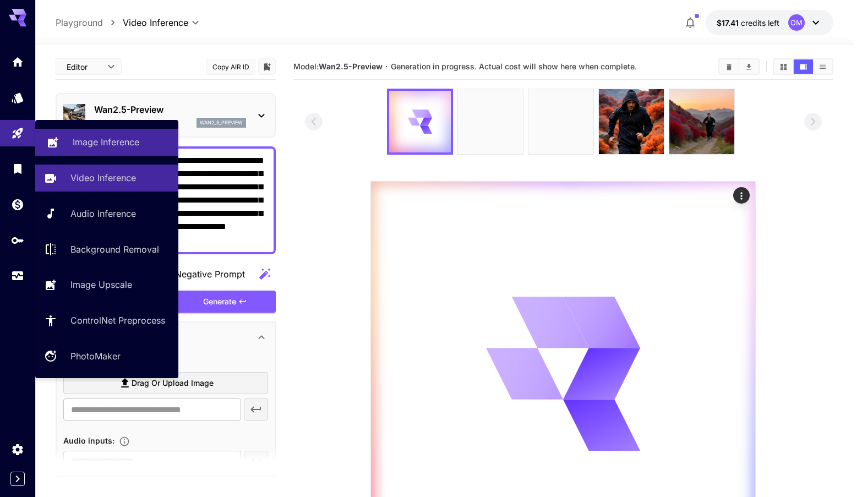
click at [97, 146] on p "Image Inference" at bounding box center [106, 141] width 67 height 13
type input "**********"
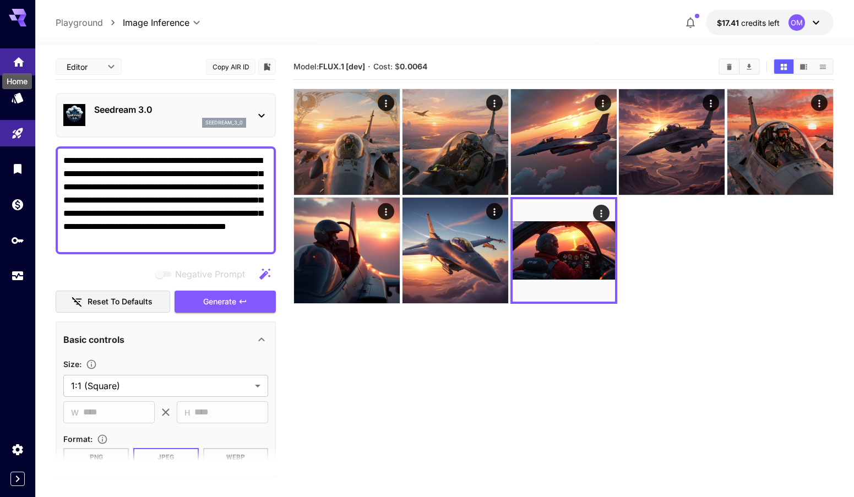
click at [19, 58] on icon "Home" at bounding box center [18, 58] width 11 height 9
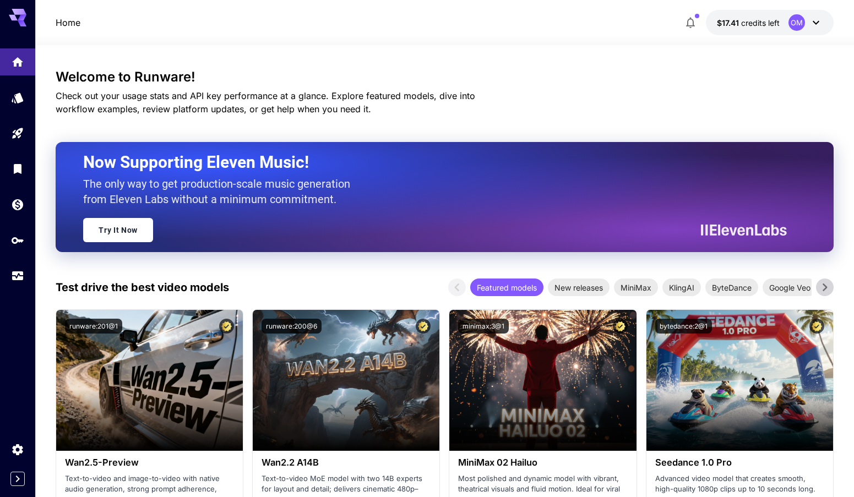
click at [527, 289] on span "Featured models" at bounding box center [506, 288] width 73 height 12
click at [818, 292] on icon at bounding box center [824, 287] width 17 height 17
click at [818, 288] on icon at bounding box center [824, 287] width 17 height 17
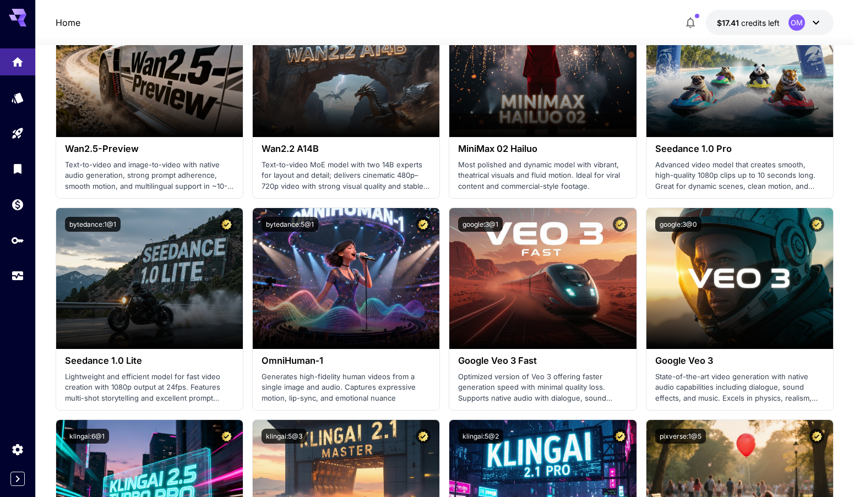
scroll to position [55, 0]
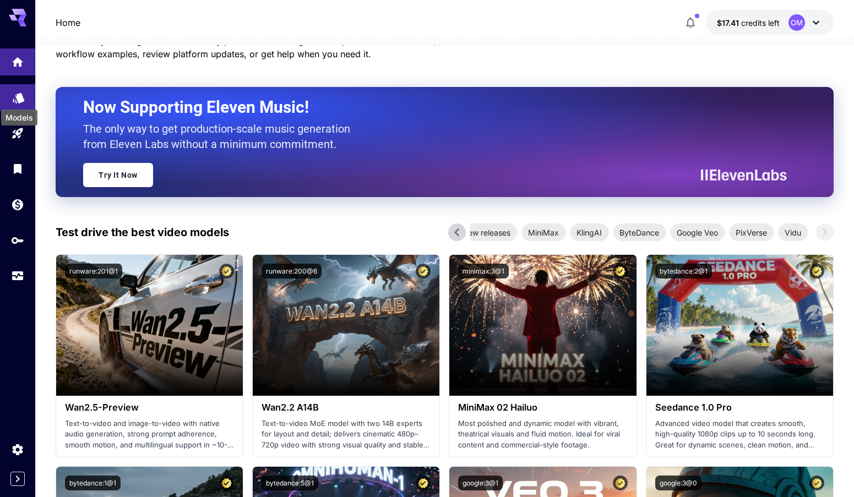
click at [14, 95] on icon "Models" at bounding box center [18, 94] width 13 height 13
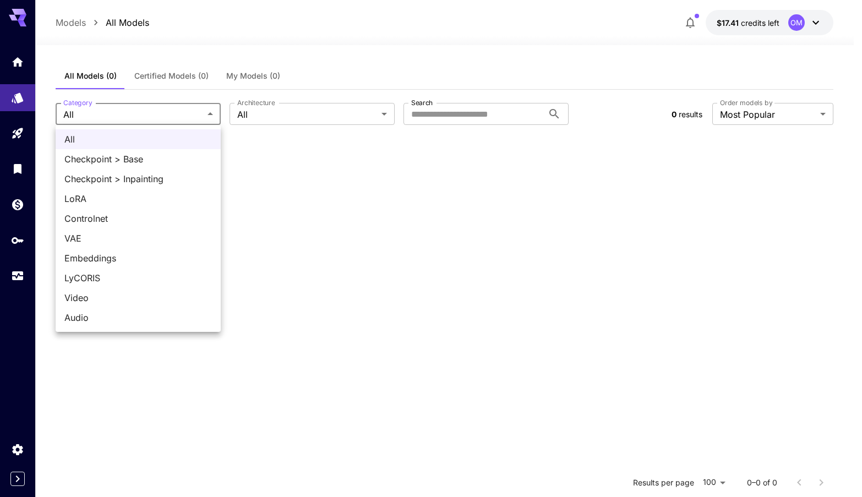
click at [114, 116] on body "**********" at bounding box center [431, 348] width 862 height 697
click at [113, 116] on div at bounding box center [431, 248] width 862 height 497
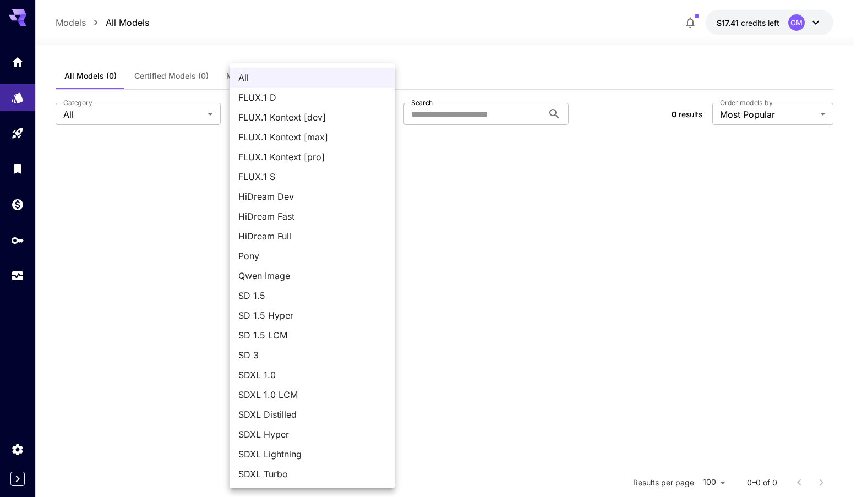
click at [313, 109] on body "**********" at bounding box center [431, 348] width 862 height 697
click at [529, 54] on div at bounding box center [431, 248] width 862 height 497
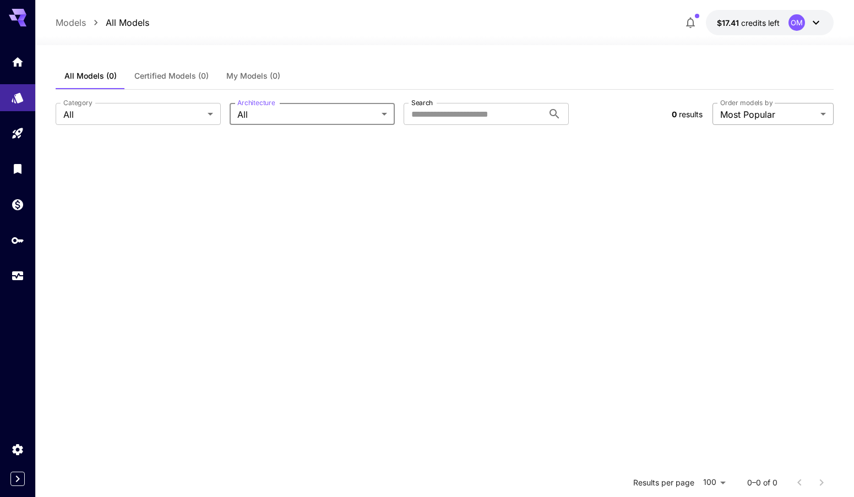
click at [799, 111] on body "**********" at bounding box center [427, 348] width 854 height 697
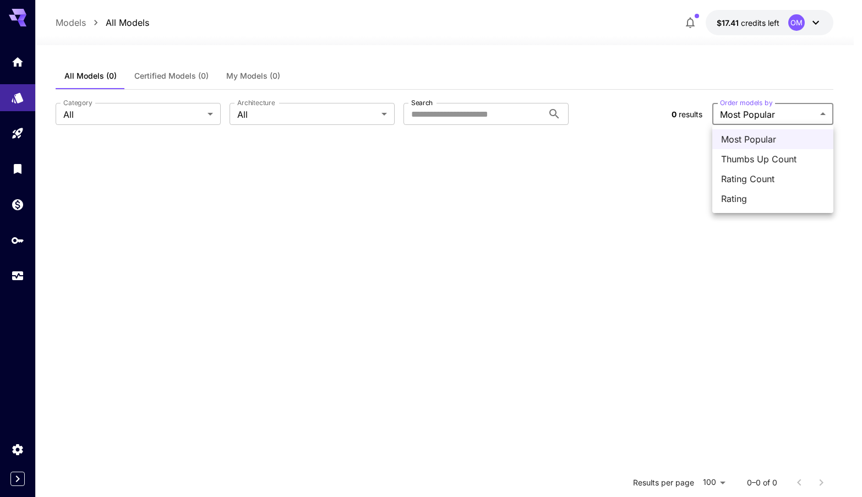
click at [497, 38] on div at bounding box center [431, 248] width 862 height 497
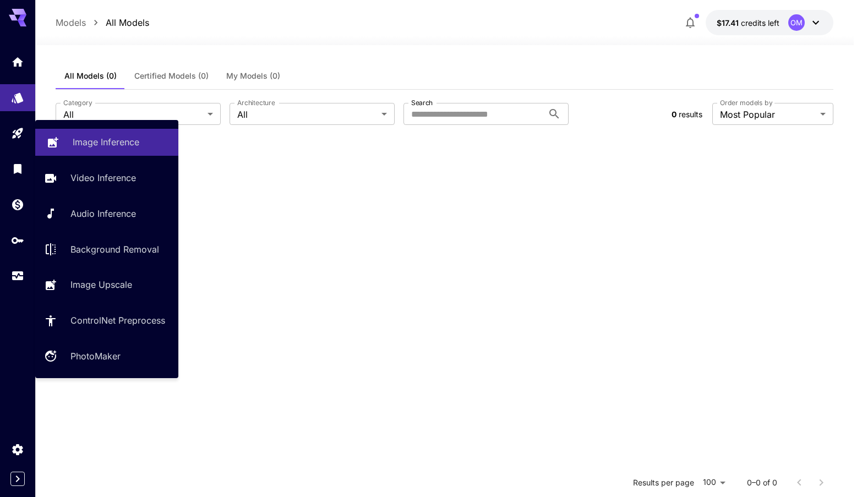
click at [83, 143] on p "Image Inference" at bounding box center [106, 141] width 67 height 13
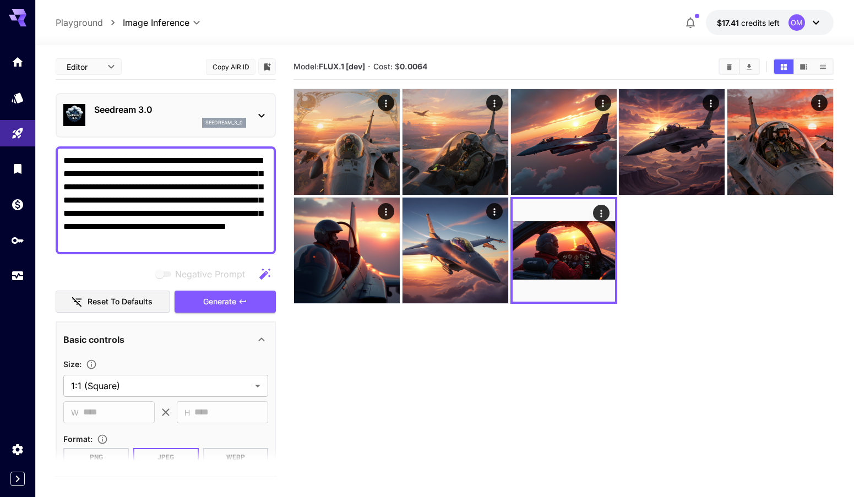
click at [107, 62] on body "**********" at bounding box center [427, 292] width 854 height 584
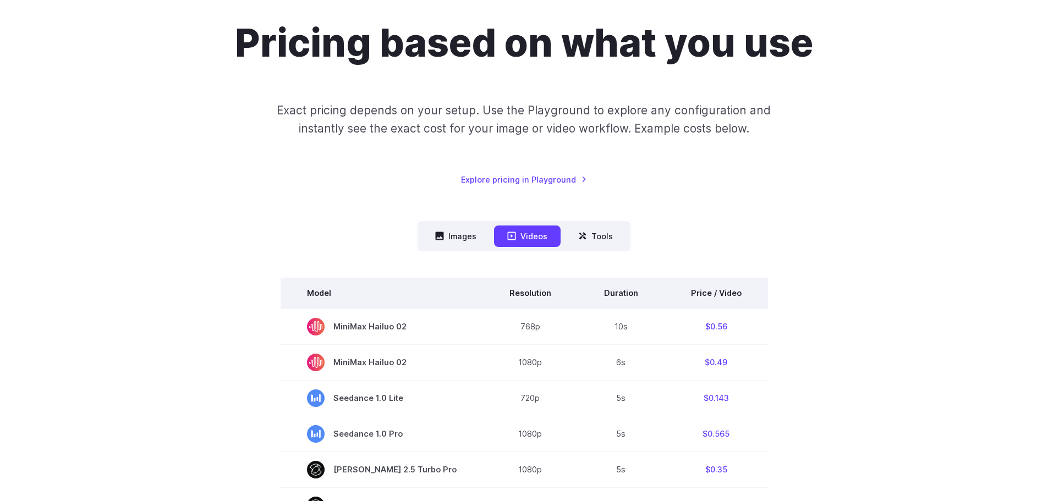
scroll to position [110, 0]
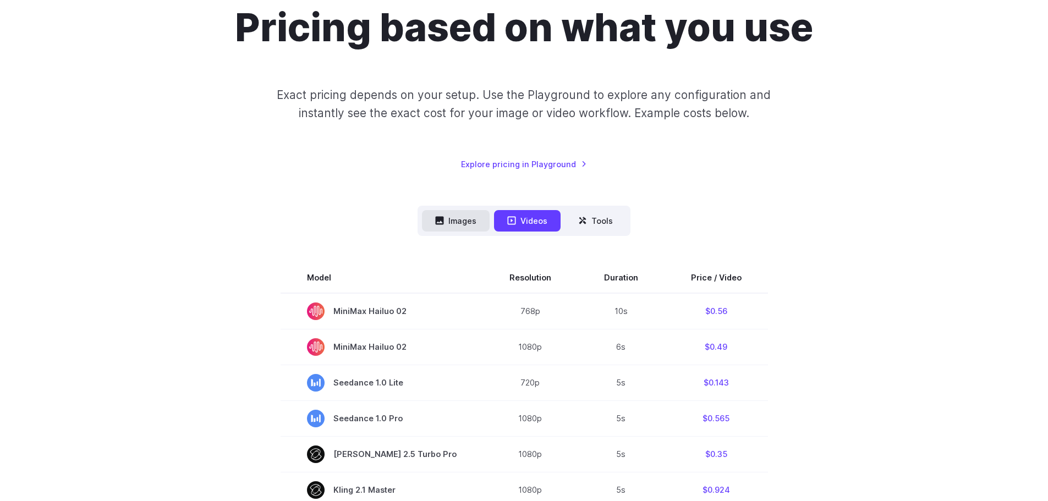
click at [460, 223] on button "Images" at bounding box center [456, 220] width 68 height 21
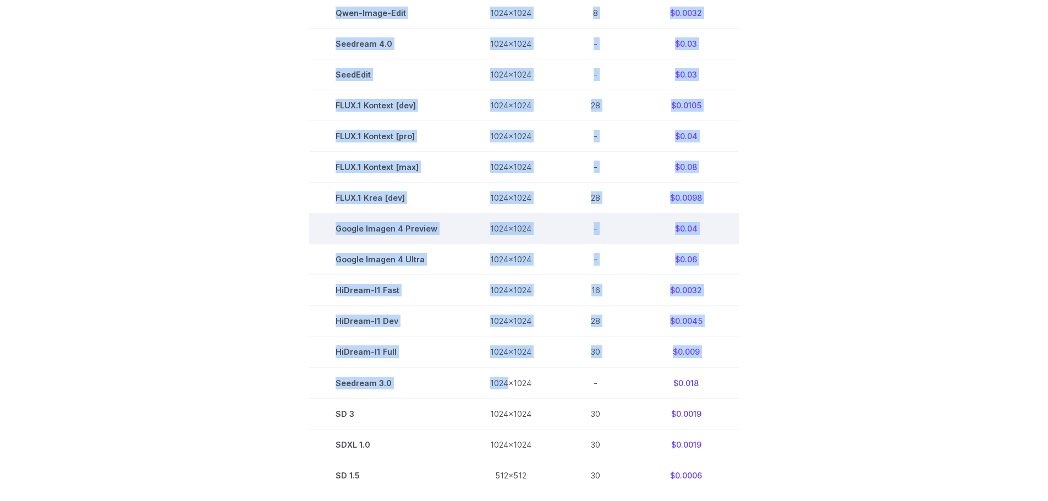
scroll to position [605, 0]
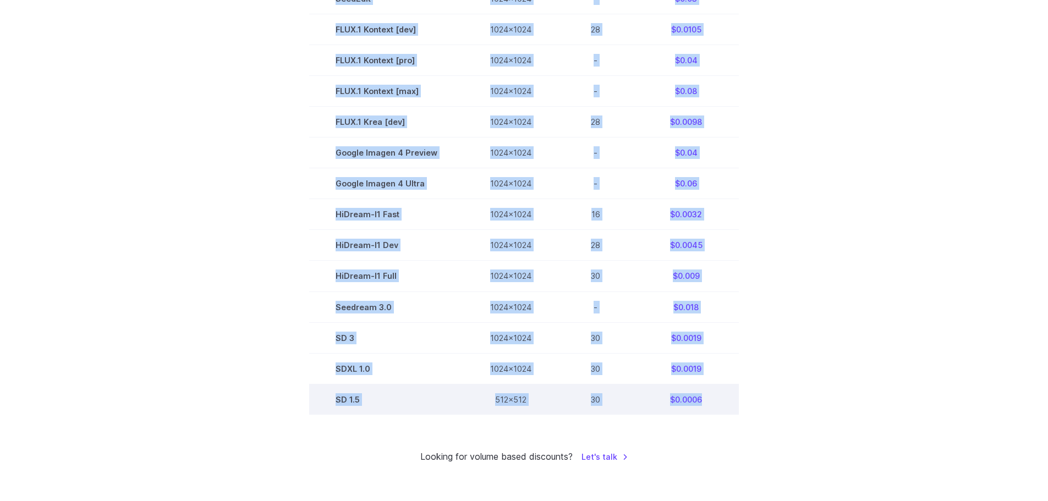
drag, startPoint x: 330, startPoint y: 143, endPoint x: 703, endPoint y: 412, distance: 460.1
click at [703, 412] on tbody "Model Size Steps Price / Image FLUX.1 [schnell] 1024x1024 4 $0.0013 FLUX.1 [dev…" at bounding box center [524, 91] width 430 height 648
copy tbody "FLUX.1 [schnell] 1024x1024 4 $0.0013 FLUX.1 [dev] 1024x1024 28 $0.0038 Gemini F…"
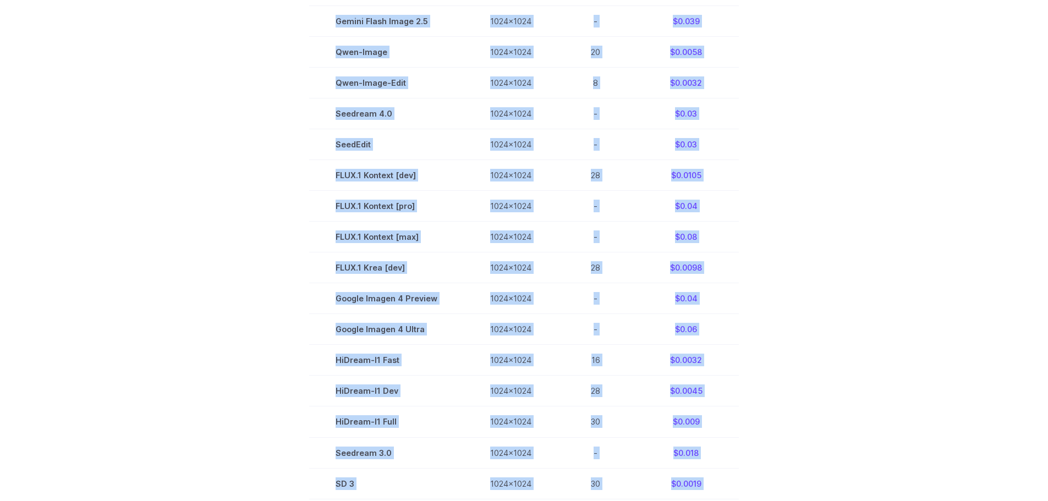
scroll to position [330, 0]
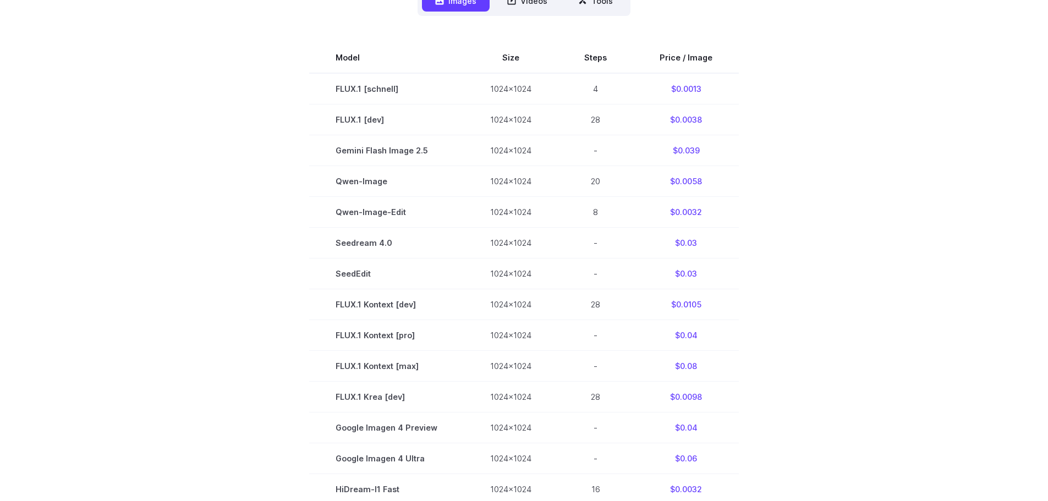
drag, startPoint x: 237, startPoint y: 241, endPoint x: 269, endPoint y: 240, distance: 31.9
click at [237, 238] on section "Model Size Steps Price / Image FLUX.1 [schnell] 1024x1024 4 $0.0013 FLUX.1 [dev…" at bounding box center [524, 366] width 766 height 648
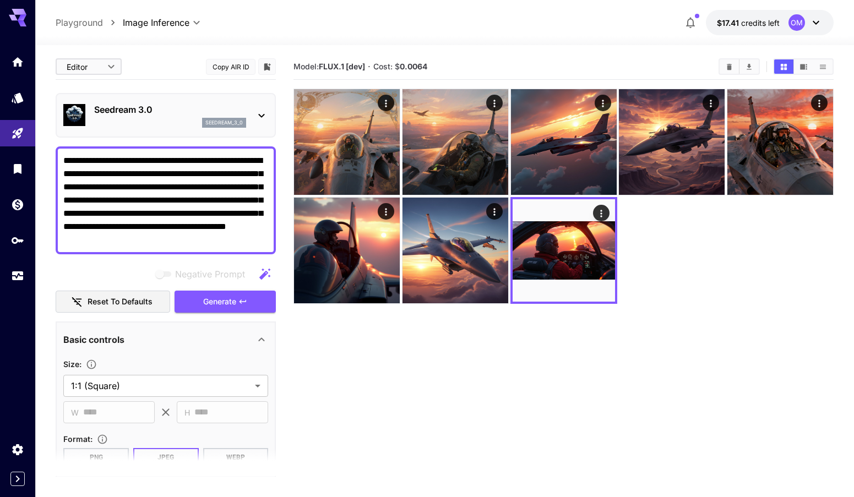
click at [96, 23] on p "Playground" at bounding box center [79, 22] width 47 height 13
click at [100, 23] on p "Playground" at bounding box center [79, 22] width 47 height 13
click at [91, 19] on p "Playground" at bounding box center [79, 22] width 47 height 13
click at [113, 22] on icon "breadcrumb" at bounding box center [112, 23] width 3 height 6
click at [186, 21] on body "**********" at bounding box center [427, 292] width 854 height 584
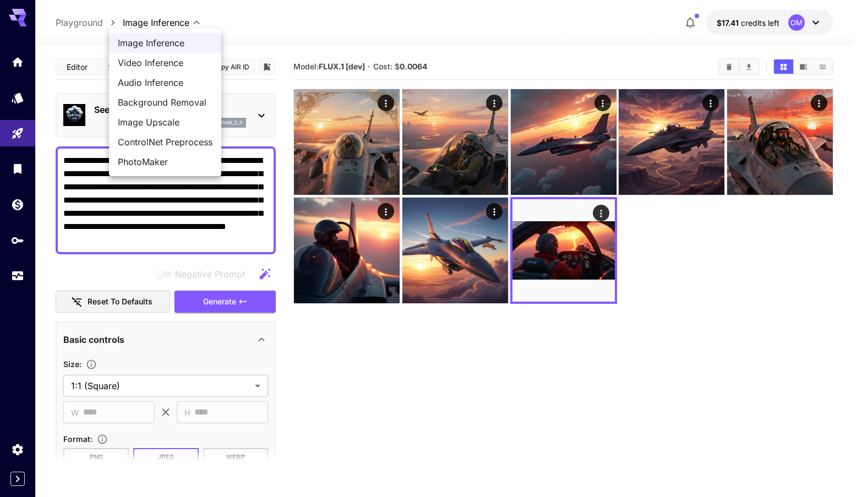
click at [175, 30] on ul "Image Inference Video Inference Audio Inference Background Removal Image Upscal…" at bounding box center [165, 102] width 112 height 147
click at [316, 21] on div at bounding box center [431, 248] width 862 height 497
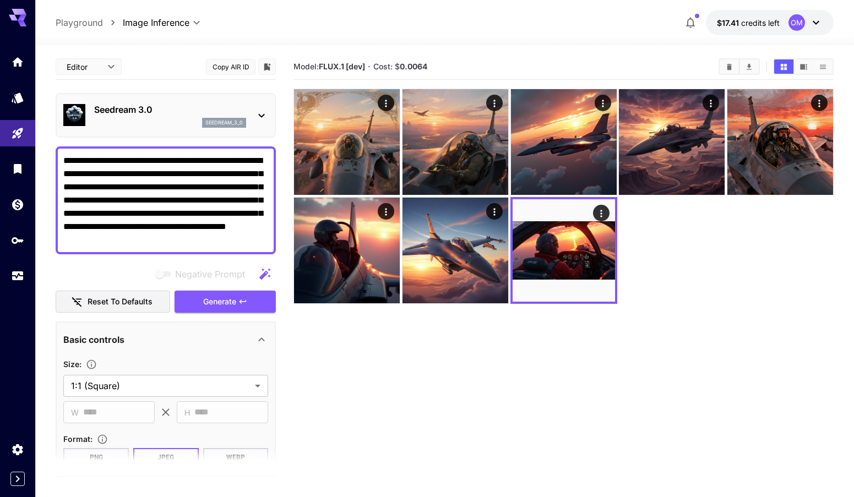
click at [154, 97] on div "Seedream 3.0 seedream_3_0" at bounding box center [166, 115] width 220 height 45
click at [158, 101] on div "Seedream 3.0 seedream_3_0" at bounding box center [165, 116] width 205 height 34
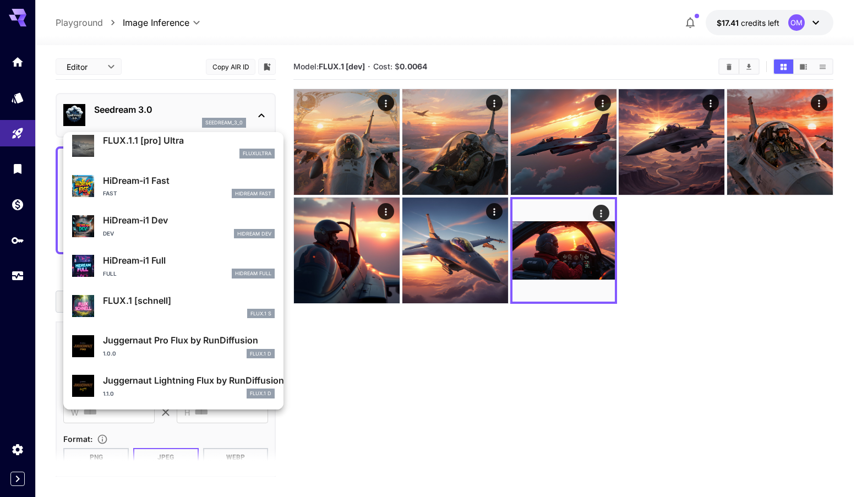
scroll to position [891, 0]
